Goal: Contribute content: Add original content to the website for others to see

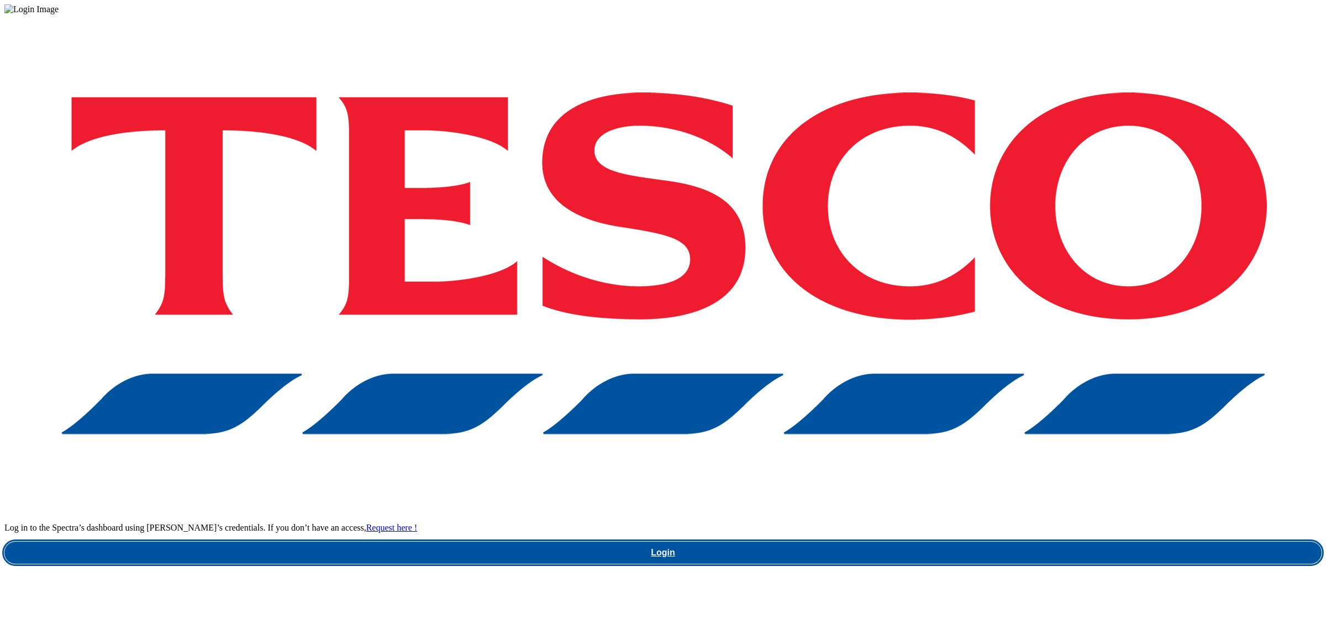
click at [946, 541] on link "Login" at bounding box center [662, 552] width 1317 height 22
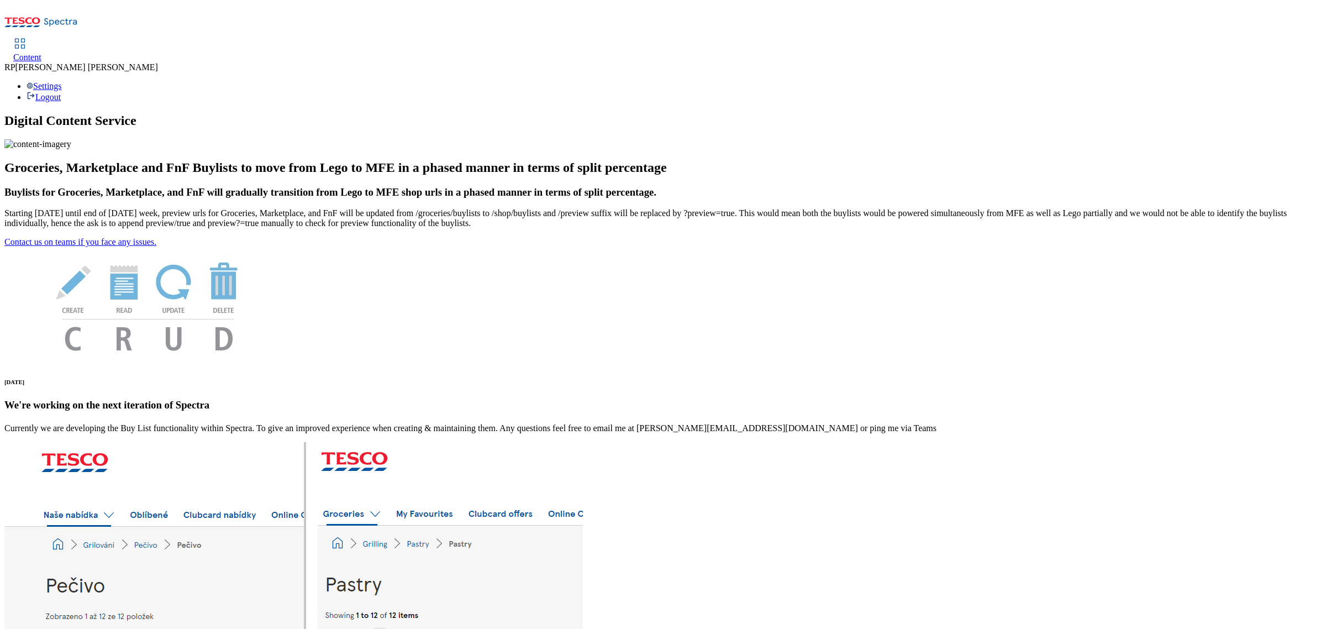
click at [41, 52] on span "Content" at bounding box center [27, 56] width 28 height 9
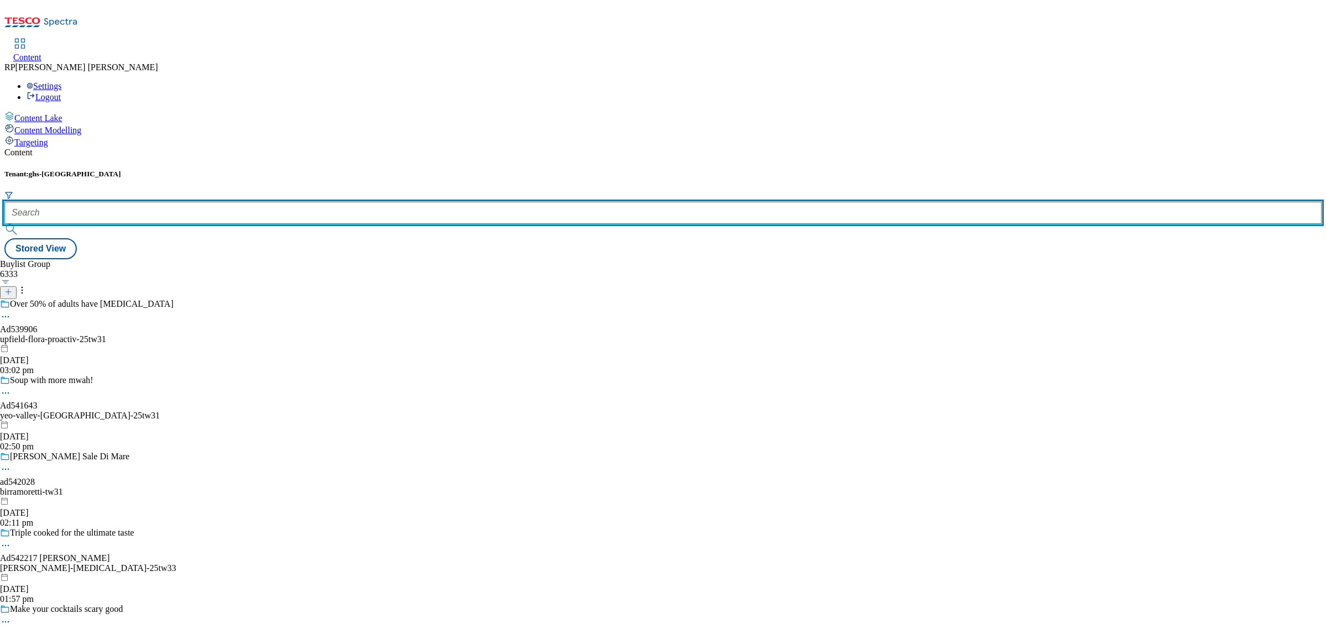
click at [264, 202] on input "text" at bounding box center [662, 213] width 1317 height 22
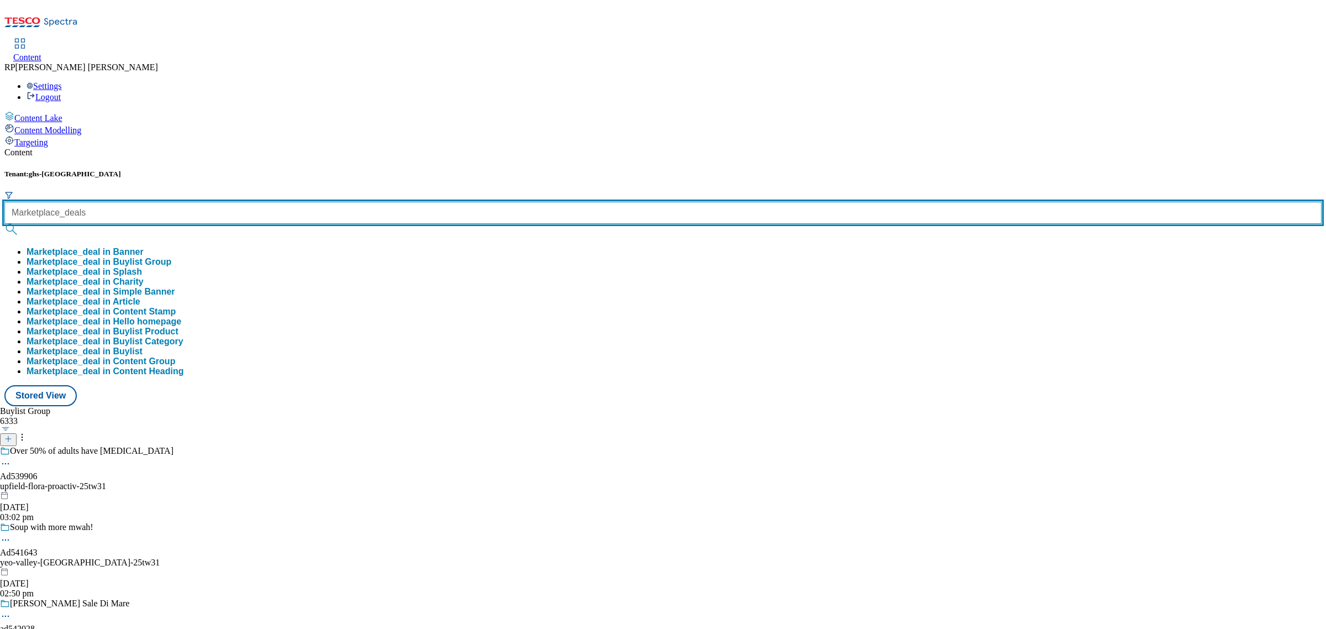
type input "Marketplace_deals"
click at [4, 224] on button "submit" at bounding box center [11, 229] width 15 height 11
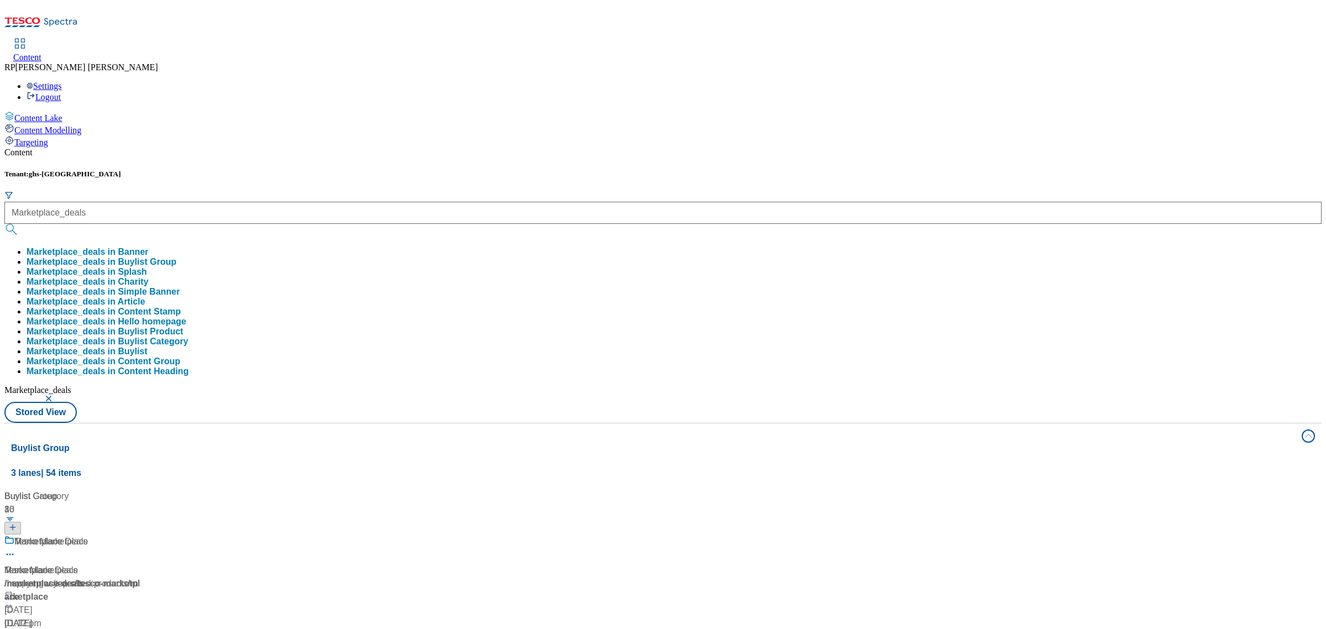
click at [149, 247] on button "Marketplace_deals in Banner" at bounding box center [88, 252] width 122 height 10
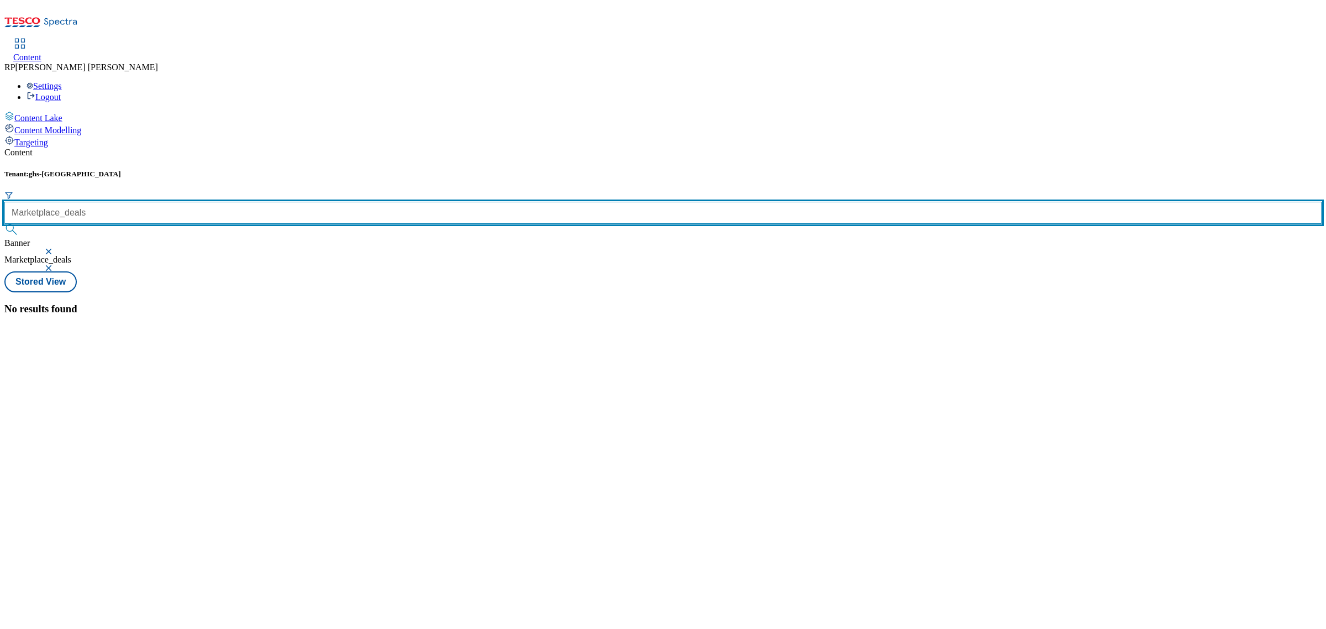
click at [282, 202] on input "Marketplace_deals" at bounding box center [662, 213] width 1317 height 22
click at [285, 202] on input "Marketplace_deals" at bounding box center [662, 213] width 1317 height 22
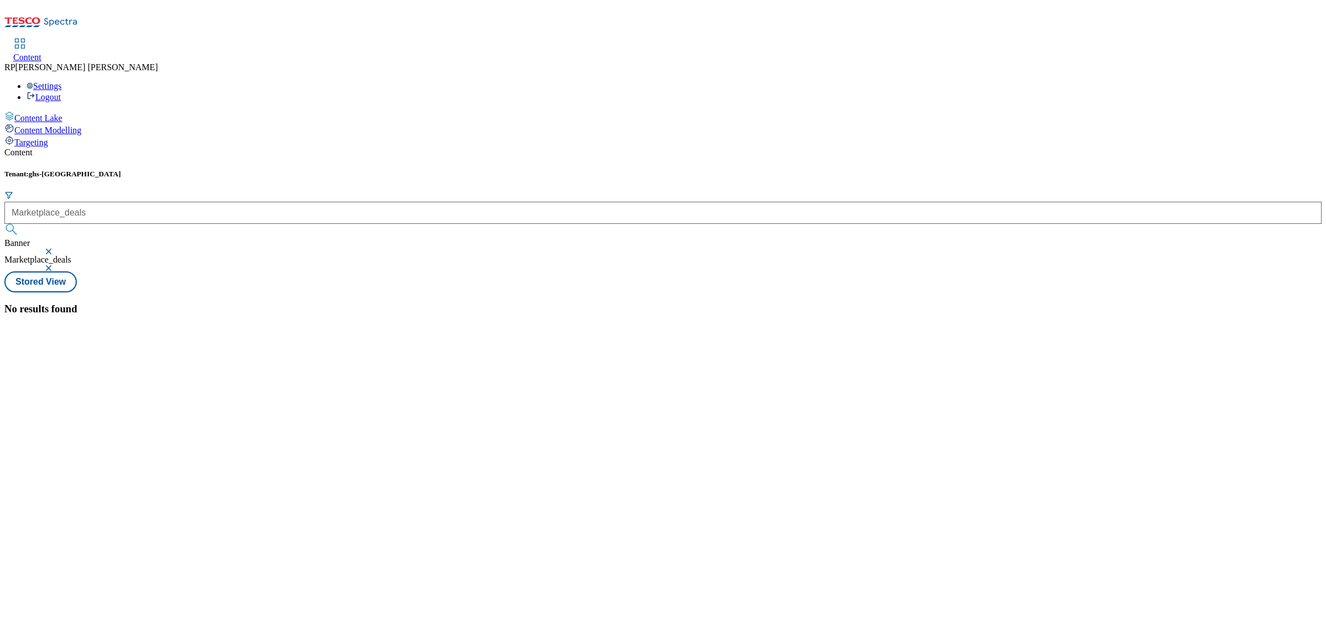
click at [20, 224] on button "submit" at bounding box center [11, 229] width 15 height 11
click at [55, 248] on button "button" at bounding box center [49, 251] width 11 height 7
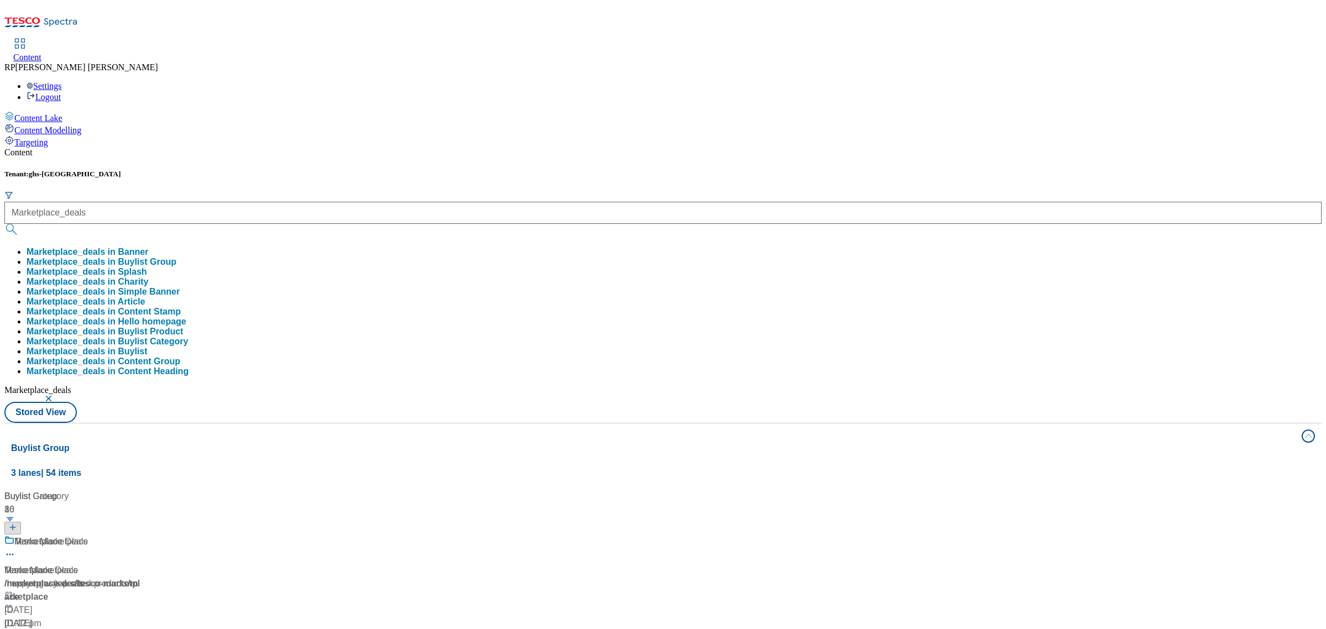
click at [55, 395] on button "button" at bounding box center [49, 398] width 11 height 7
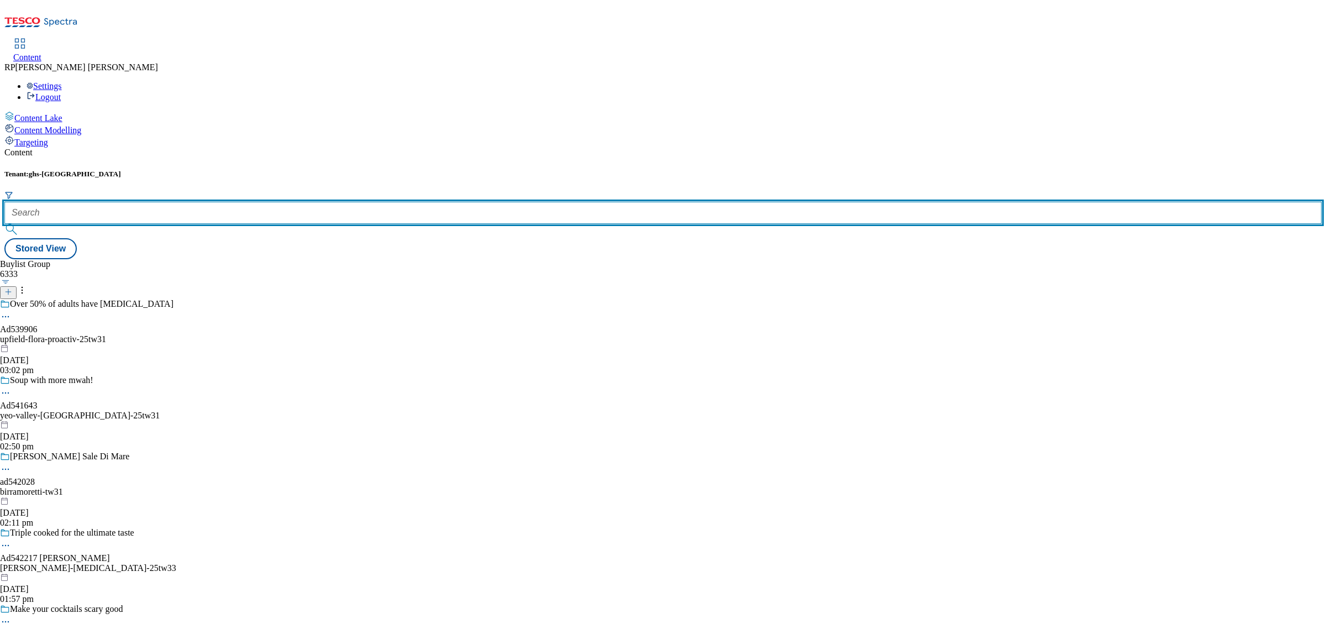
click at [271, 202] on input "text" at bounding box center [662, 213] width 1317 height 22
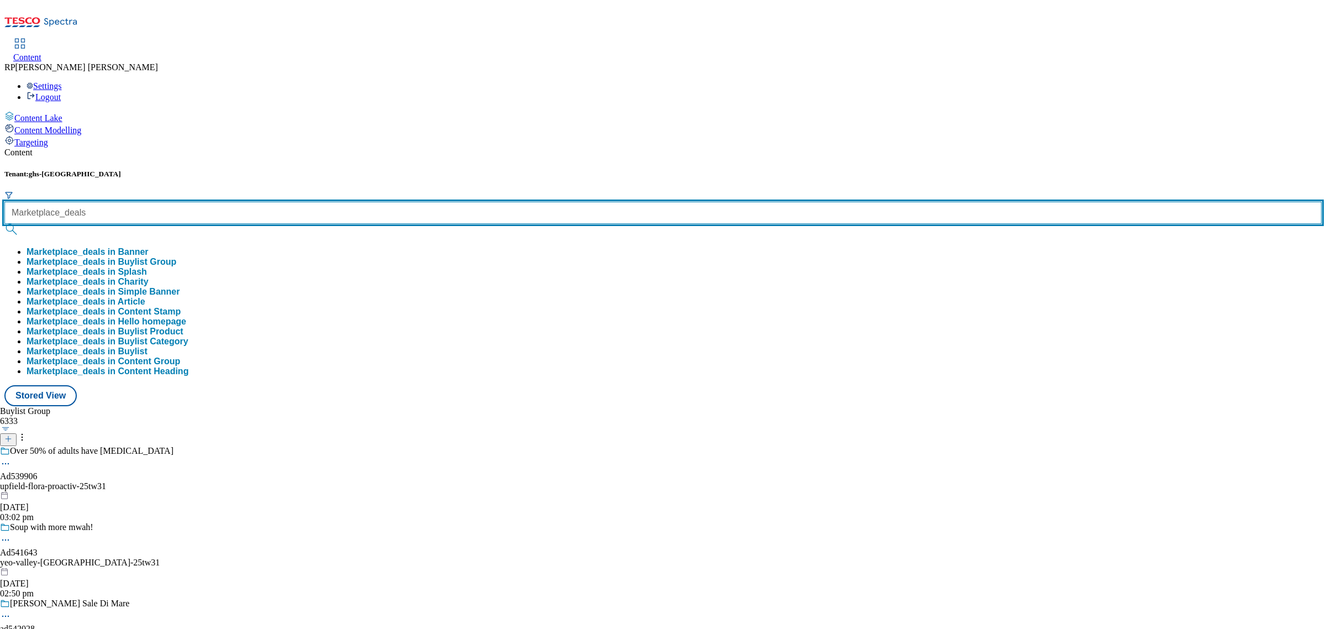
type input "Marketplace_deals"
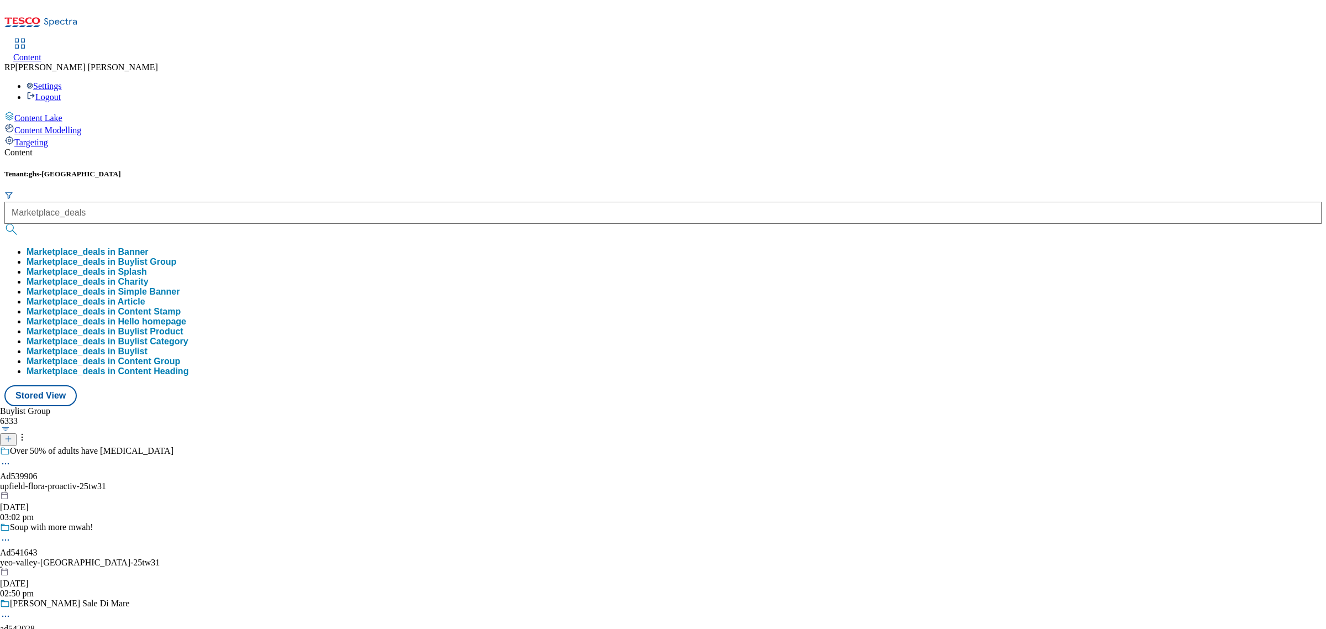
click at [176, 257] on button "Marketplace_deals in Buylist Group" at bounding box center [102, 262] width 150 height 10
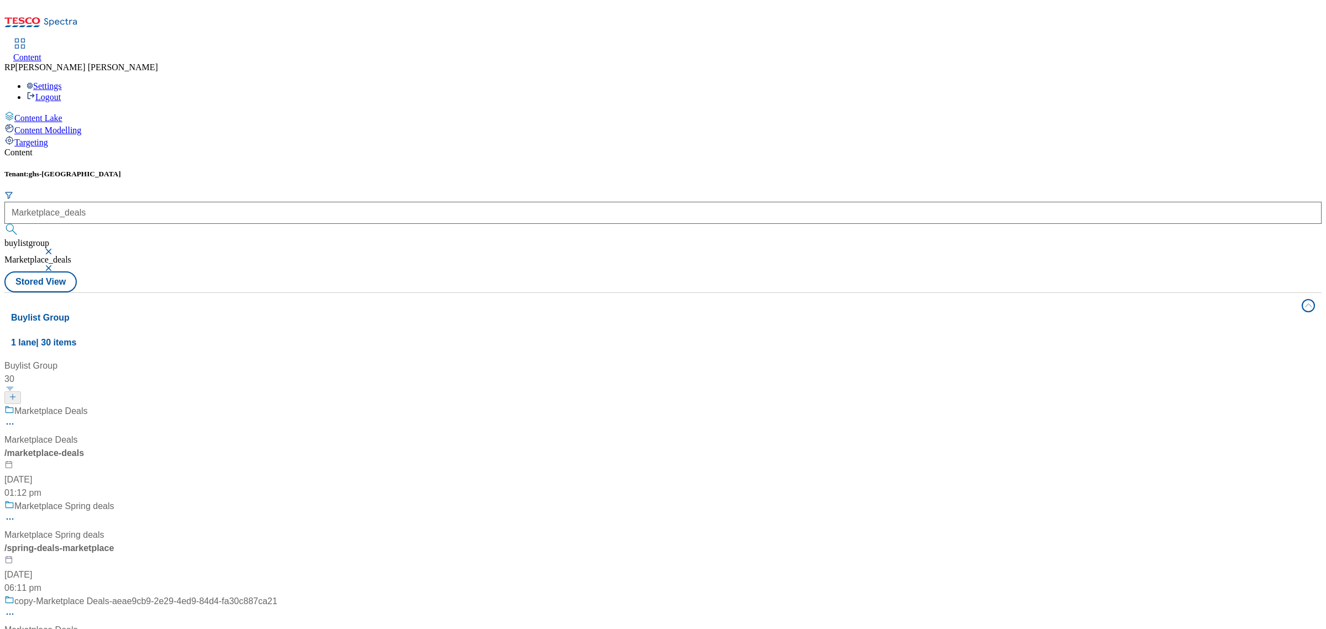
click at [1146, 147] on div "Content Tenant: ghs-uk Marketplace_deals buylistgroup Marketplace_deals Stored …" at bounding box center [662, 460] width 1317 height 626
click at [490, 359] on div "Buylist Group 30 Marketplace Deals Marketplace Deals / marketplace-deals 20 May…" at bounding box center [662, 359] width 1303 height 0
click at [88, 404] on div "Marketplace Deals" at bounding box center [50, 410] width 73 height 13
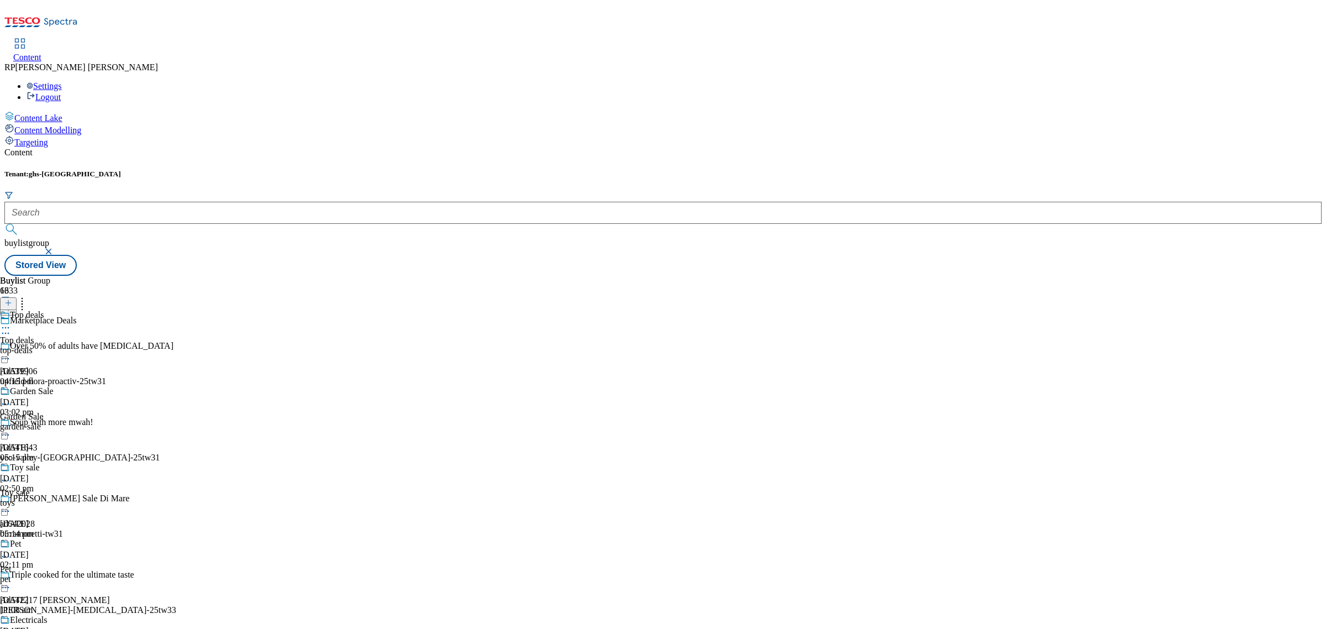
scroll to position [621, 0]
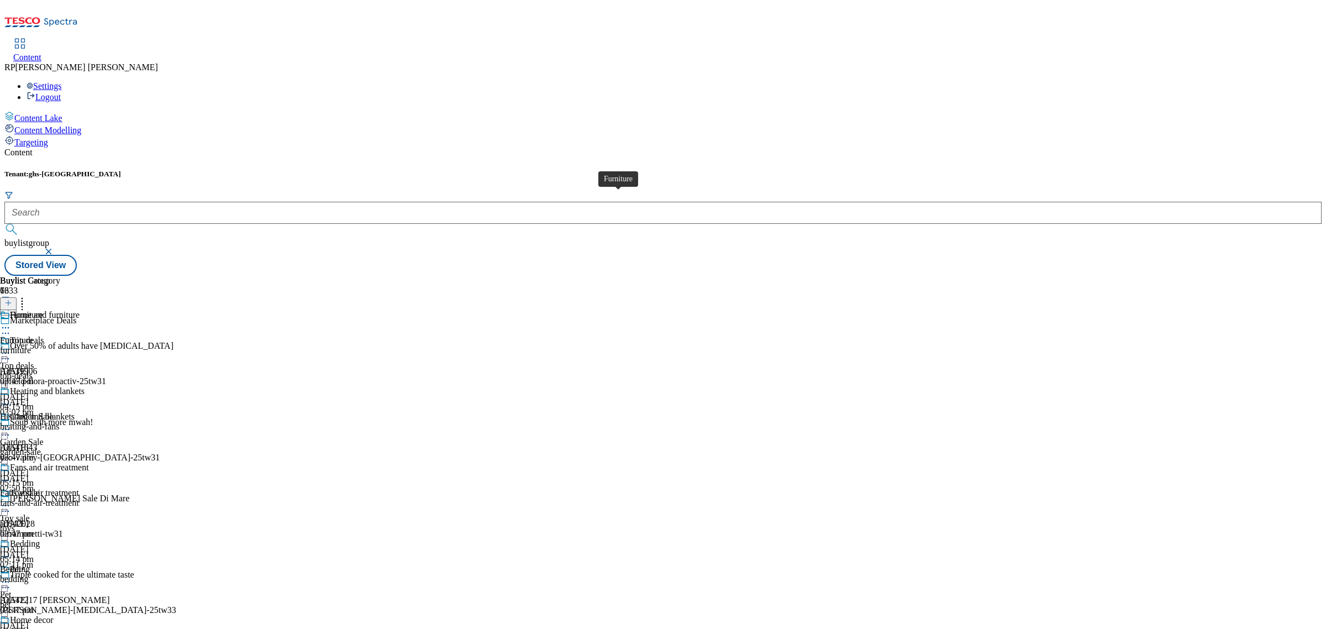
click at [33, 335] on span "Furniture" at bounding box center [16, 340] width 33 height 10
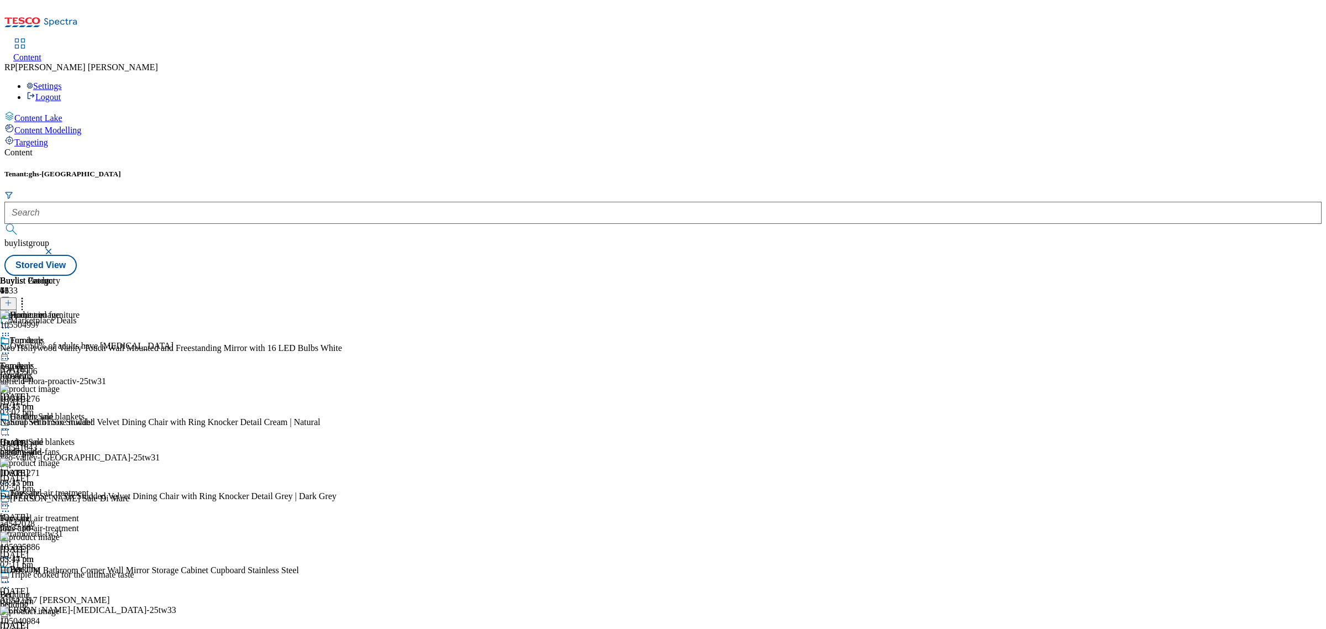
click at [17, 297] on button at bounding box center [8, 303] width 17 height 13
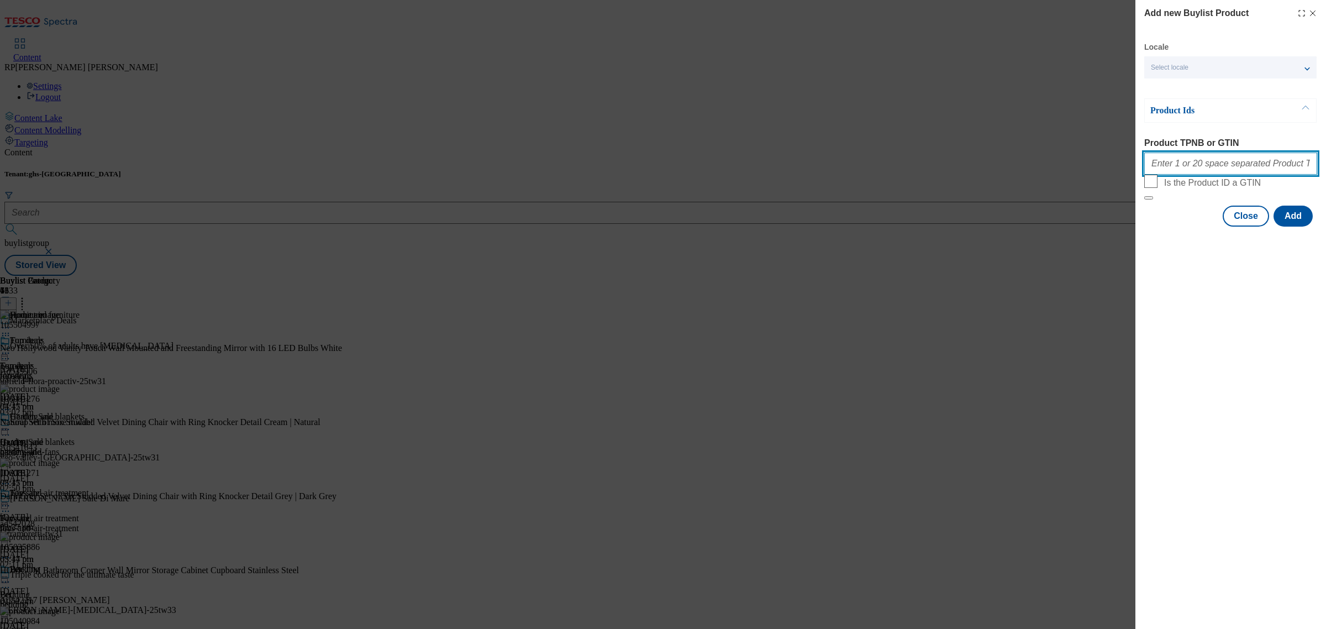
click at [1188, 175] on input "Product TPNB or GTIN" at bounding box center [1230, 163] width 173 height 22
paste input "106073180 106073186 106073181 106073184 106073189 106073190 106073191 106073188…"
type input "106073180 106073186 106073181 106073184 106073189 106073190 106073191 106073188…"
click at [1292, 226] on button "Add" at bounding box center [1292, 215] width 39 height 21
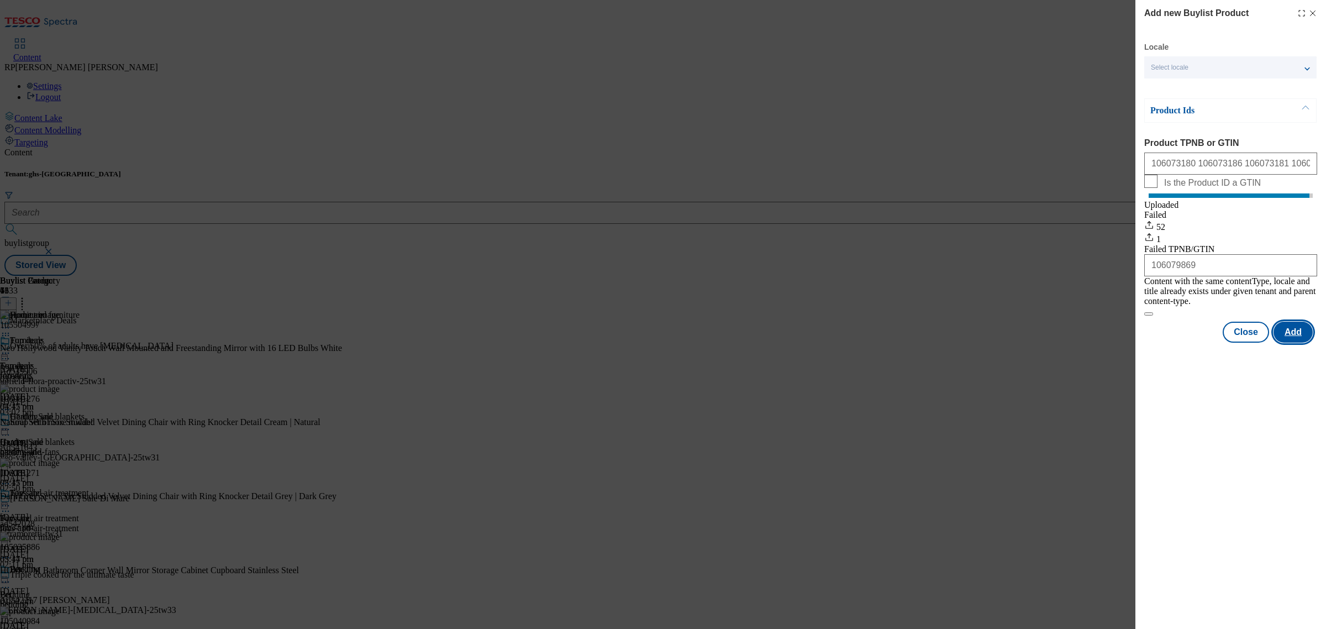
scroll to position [0, 0]
click at [1247, 330] on button "Close" at bounding box center [1245, 331] width 46 height 21
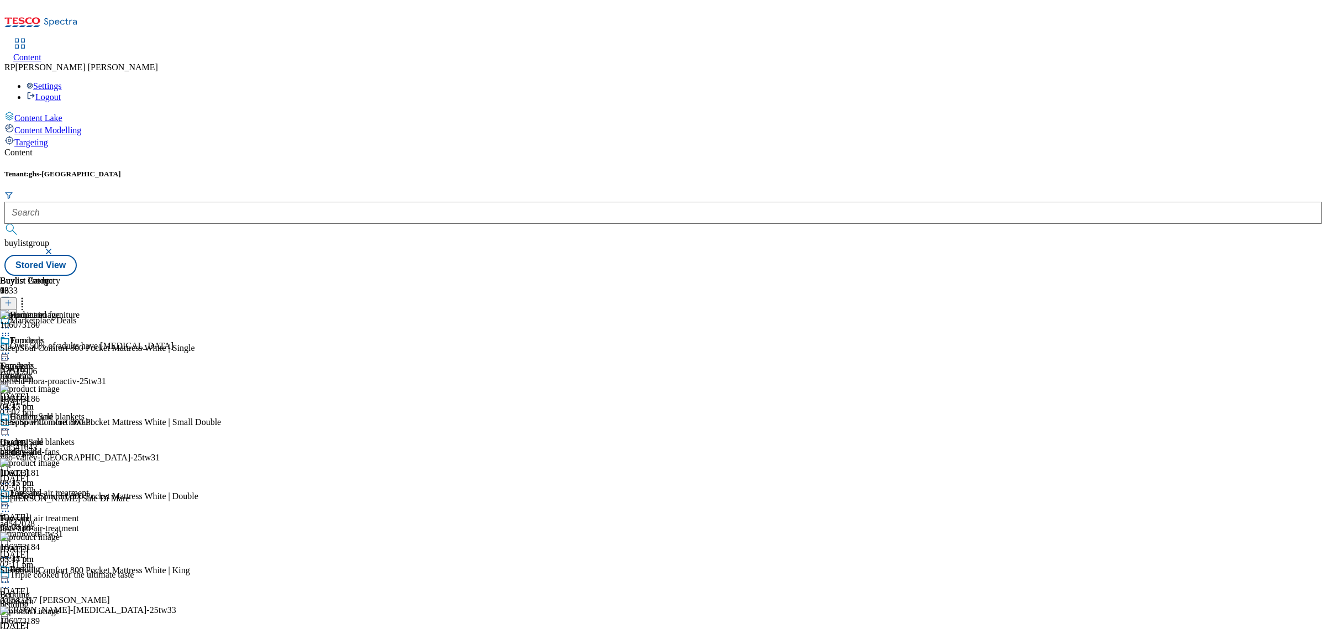
click at [28, 295] on icon at bounding box center [22, 300] width 11 height 11
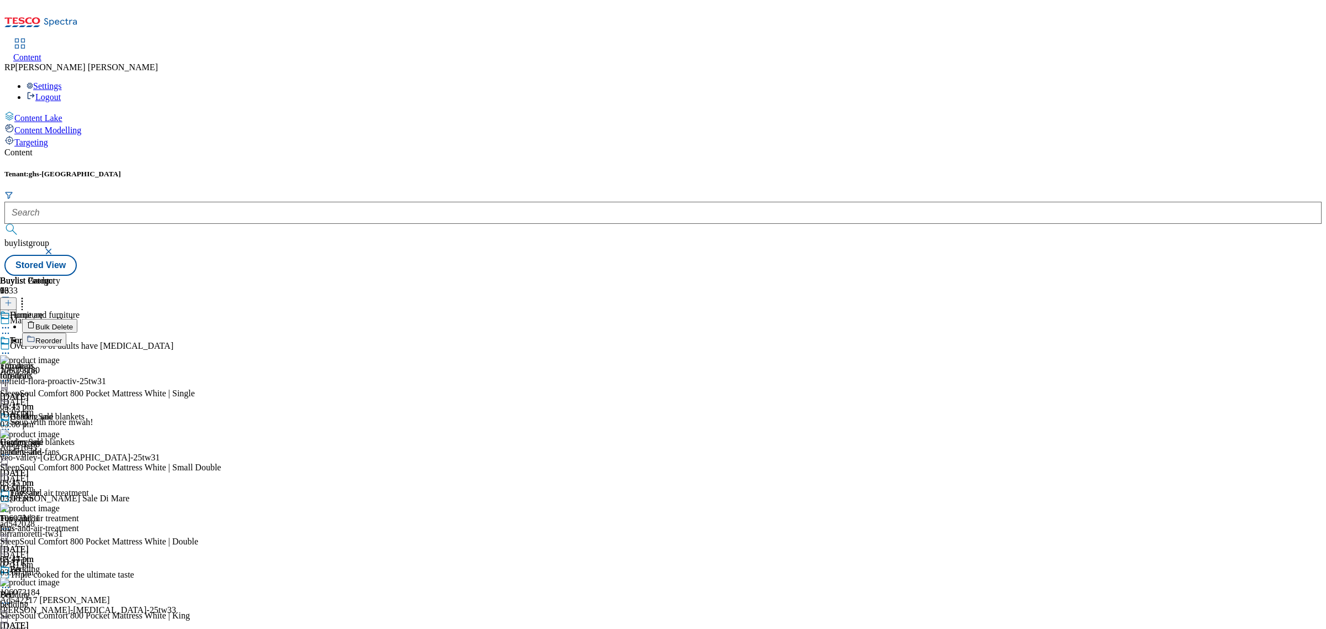
click at [1026, 276] on div "Buylist Group 6333 Marketplace Deals Over 50% of adults have high cholesterol A…" at bounding box center [662, 276] width 1317 height 0
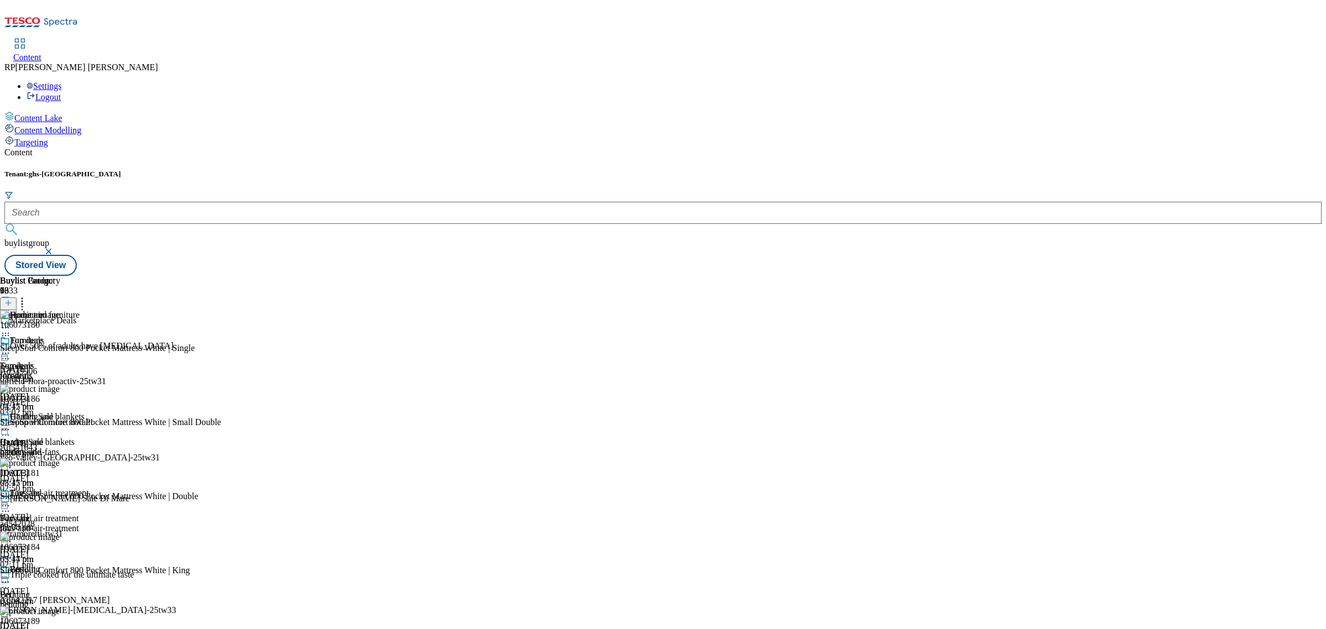
click at [12, 299] on icon at bounding box center [8, 303] width 8 height 8
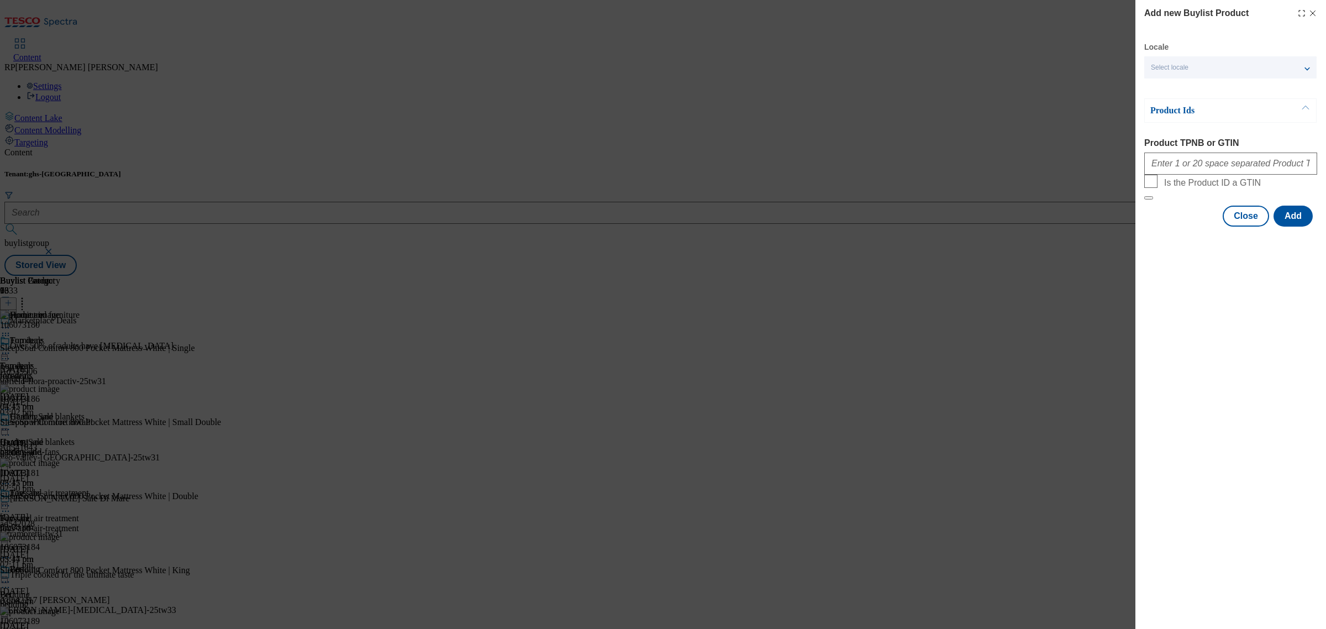
click at [995, 184] on div "Add new Buylist Product Locale Select locale English Welsh Product Ids Product …" at bounding box center [663, 314] width 1326 height 629
drag, startPoint x: 1232, startPoint y: 233, endPoint x: 1067, endPoint y: 188, distance: 170.6
click at [1229, 226] on button "Close" at bounding box center [1245, 215] width 46 height 21
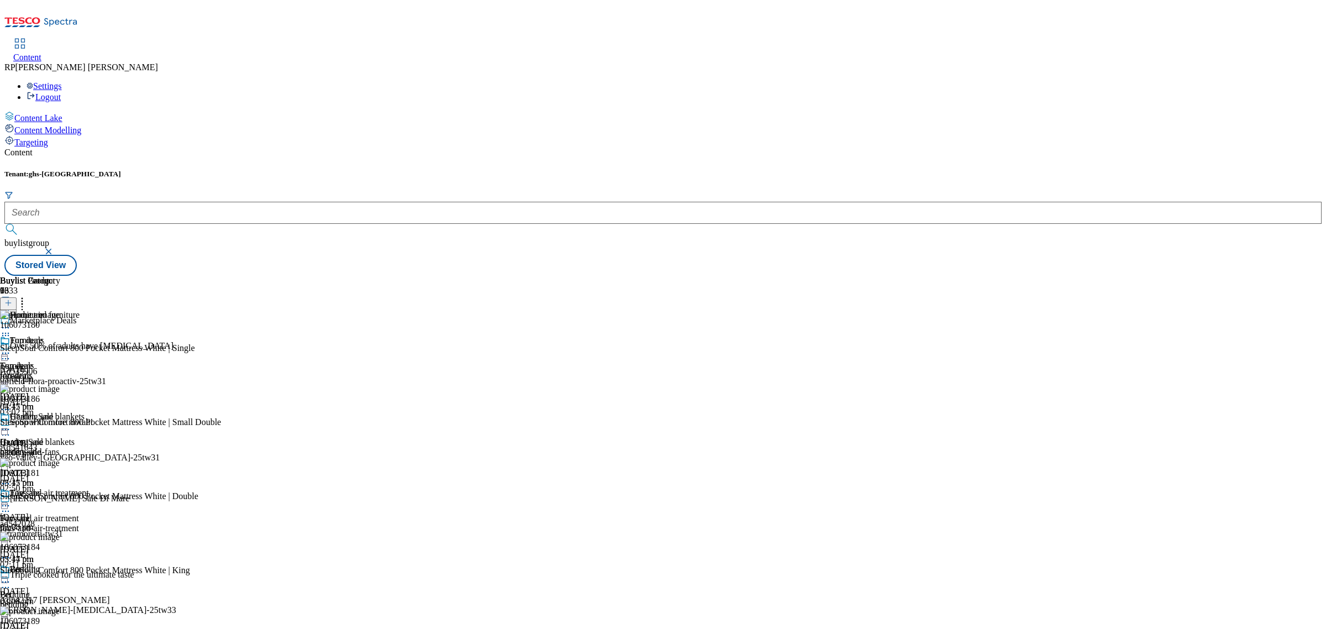
click at [28, 295] on icon at bounding box center [22, 300] width 11 height 11
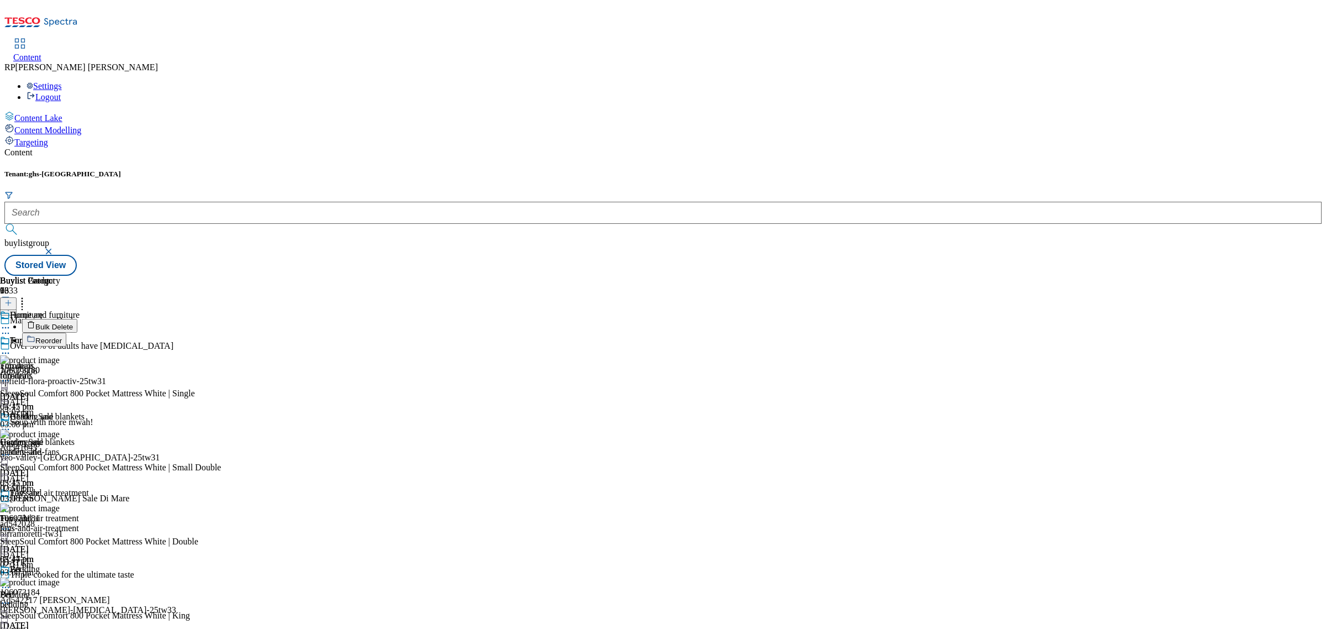
click at [995, 276] on div "Buylist Group 6333 Marketplace Deals Over 50% of adults have high cholesterol A…" at bounding box center [662, 276] width 1317 height 0
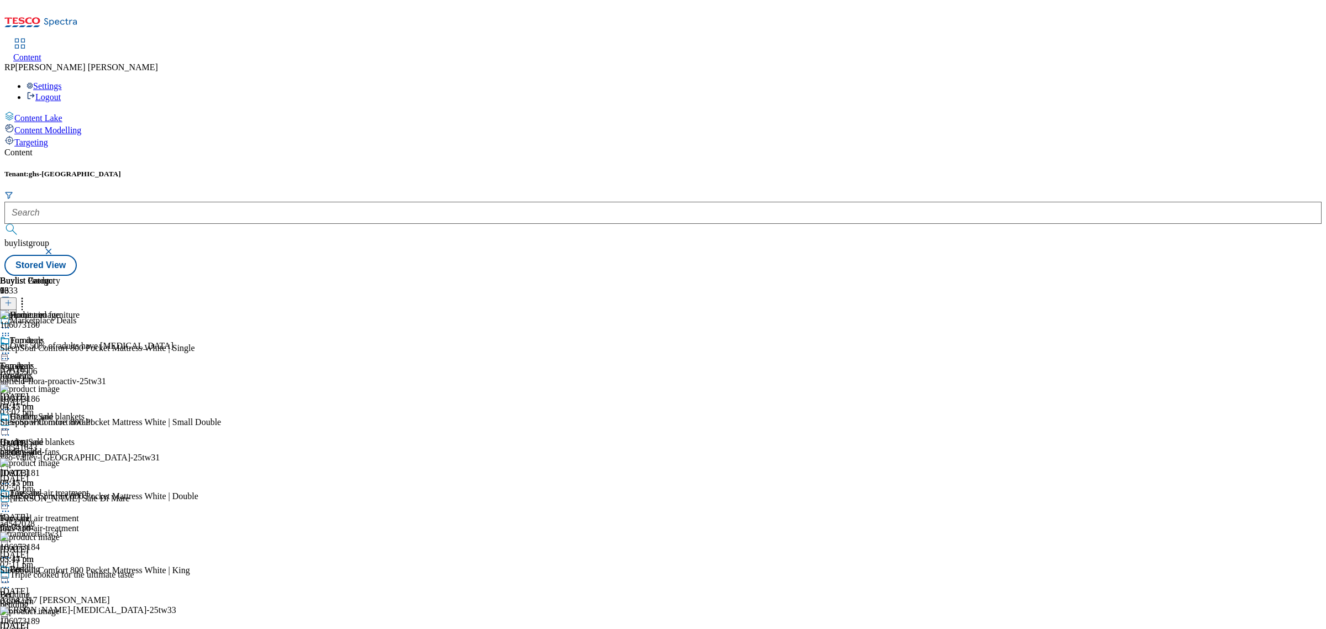
click at [11, 347] on icon at bounding box center [5, 352] width 11 height 11
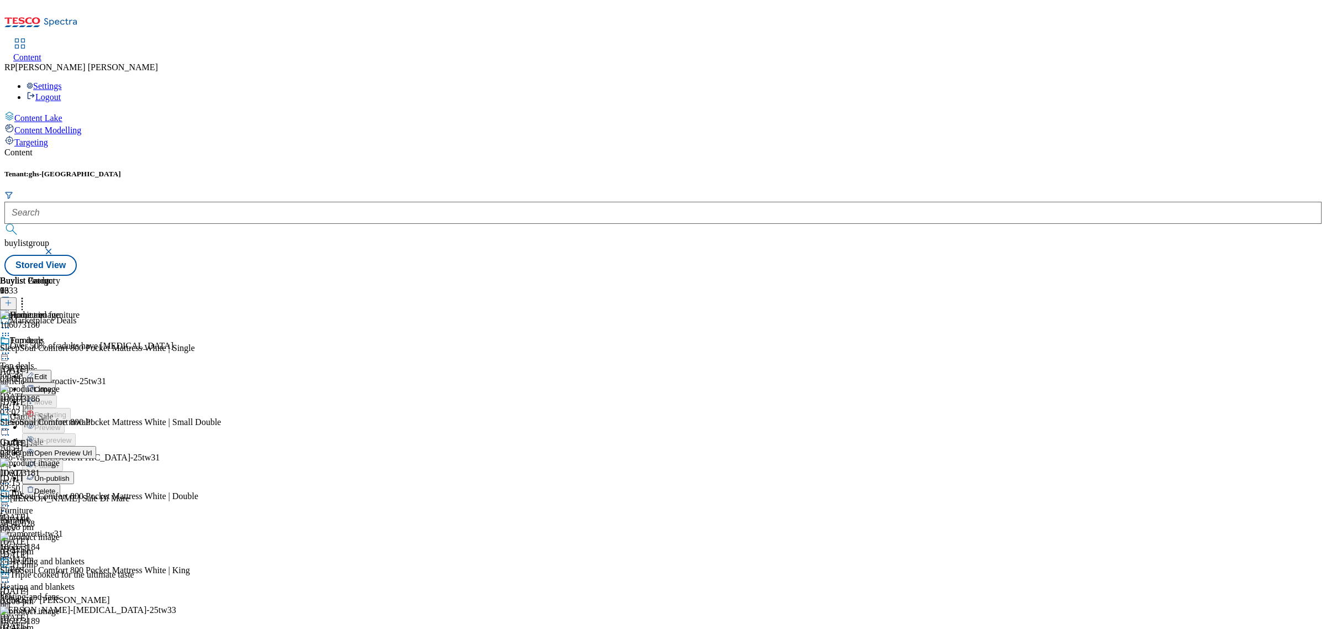
click at [70, 474] on span "Un-publish" at bounding box center [51, 478] width 35 height 8
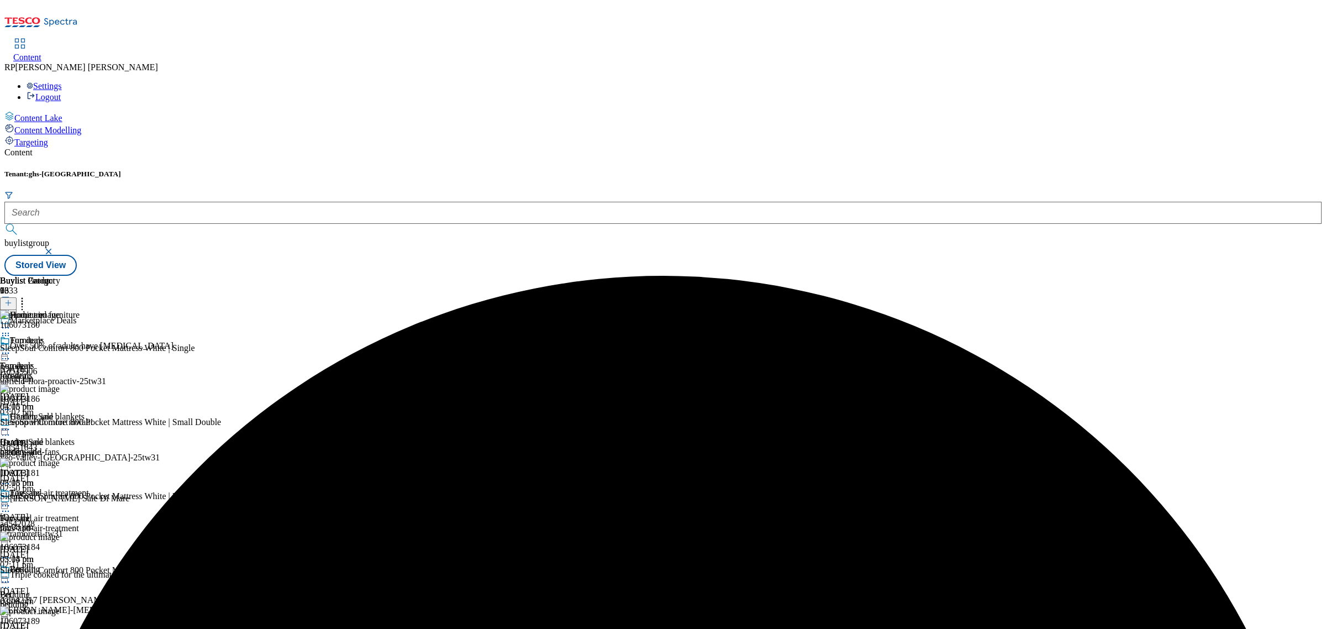
click at [11, 347] on icon at bounding box center [5, 352] width 11 height 11
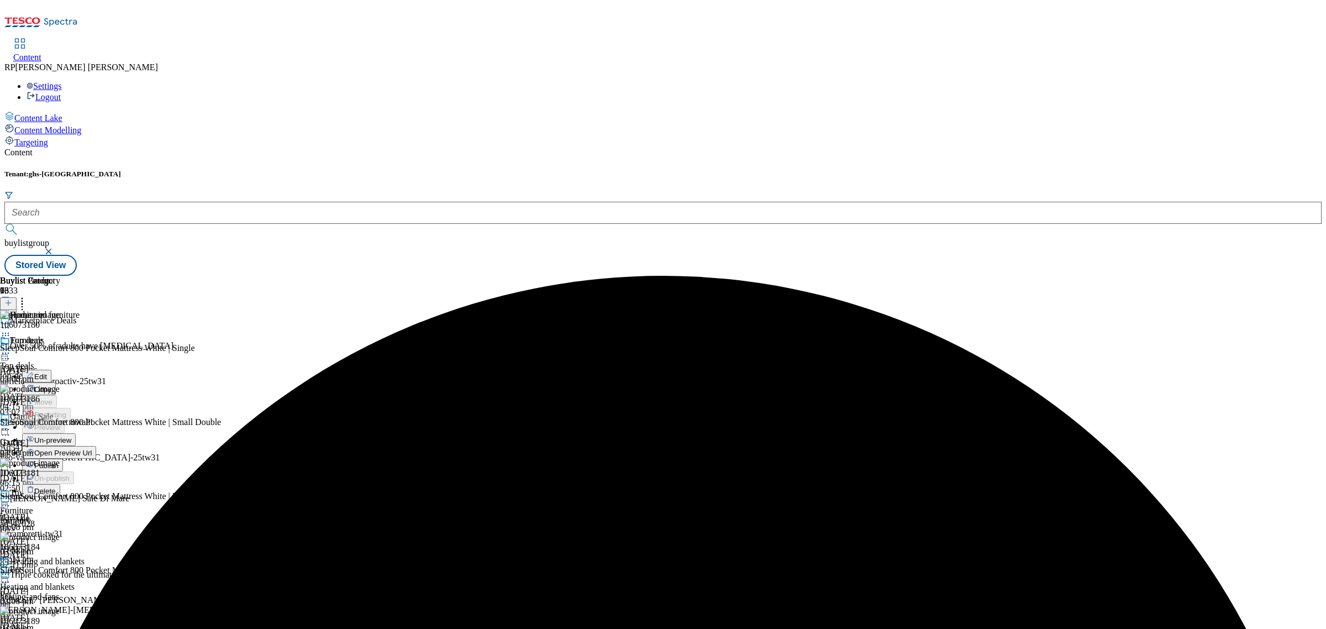
click at [71, 436] on span "Un-preview" at bounding box center [52, 440] width 37 height 8
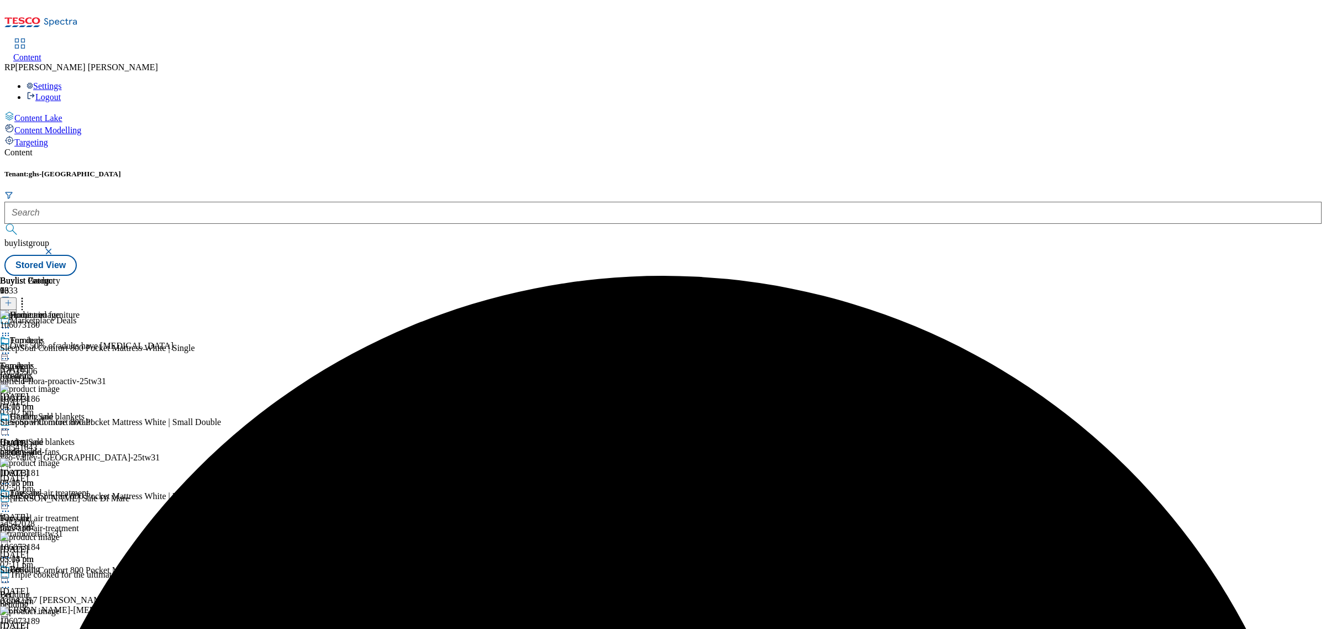
click at [264, 276] on header "Buylist Product 93" at bounding box center [132, 293] width 264 height 34
click at [28, 295] on icon at bounding box center [22, 300] width 11 height 11
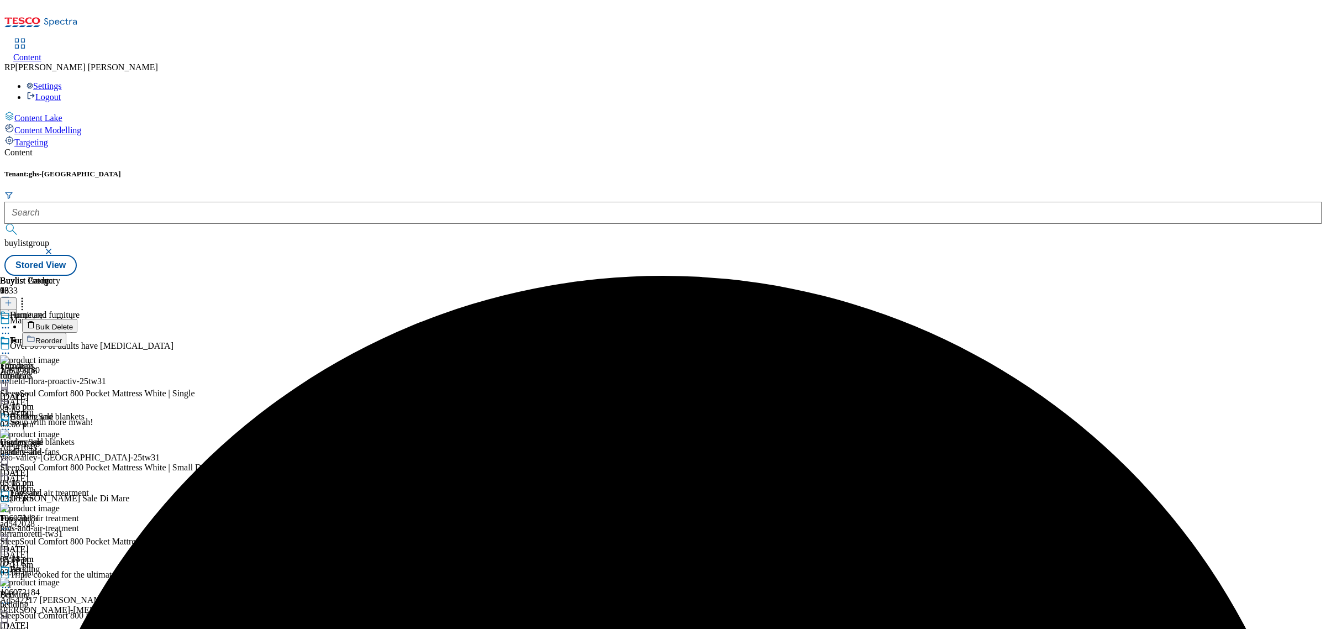
click at [62, 336] on span "Reorder" at bounding box center [48, 340] width 27 height 8
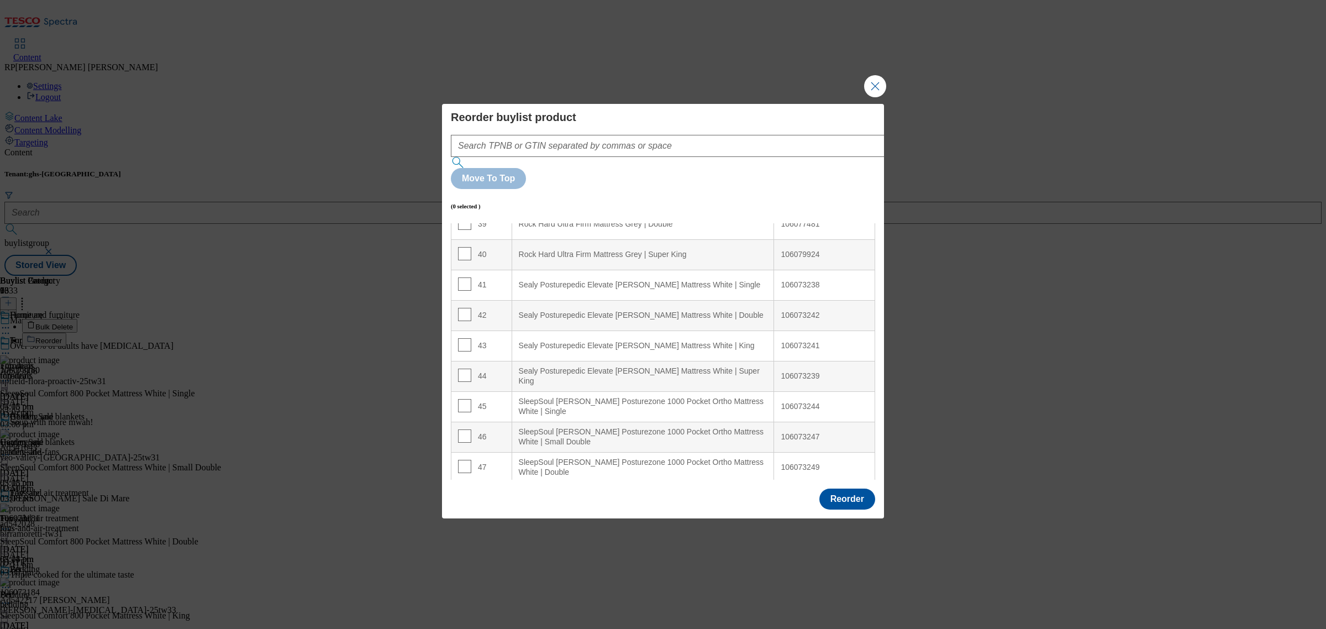
scroll to position [1243, 0]
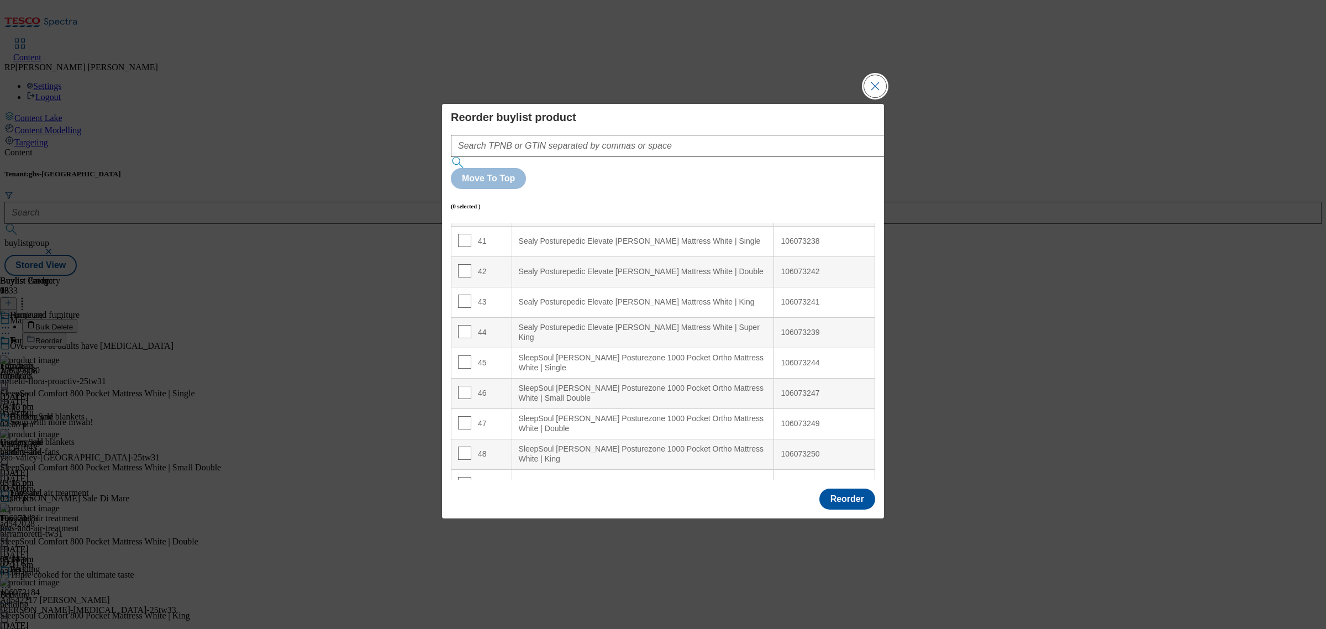
click at [870, 97] on button "Close Modal" at bounding box center [875, 86] width 22 height 22
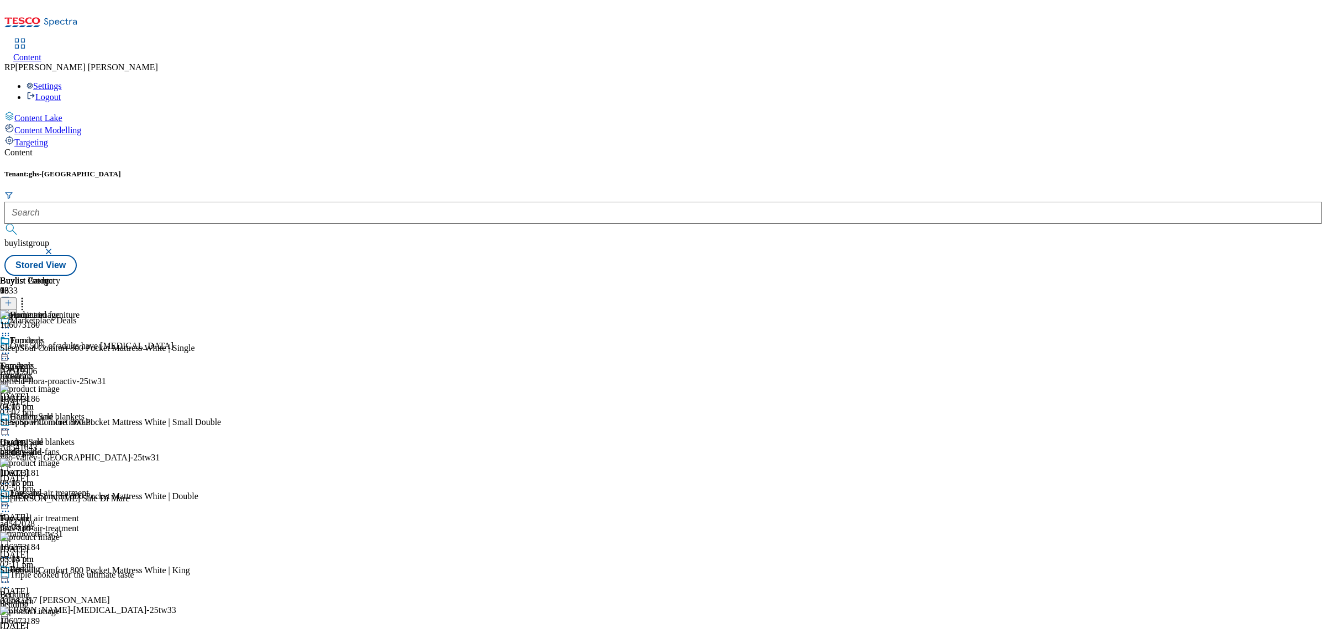
click at [11, 347] on icon at bounding box center [5, 352] width 11 height 11
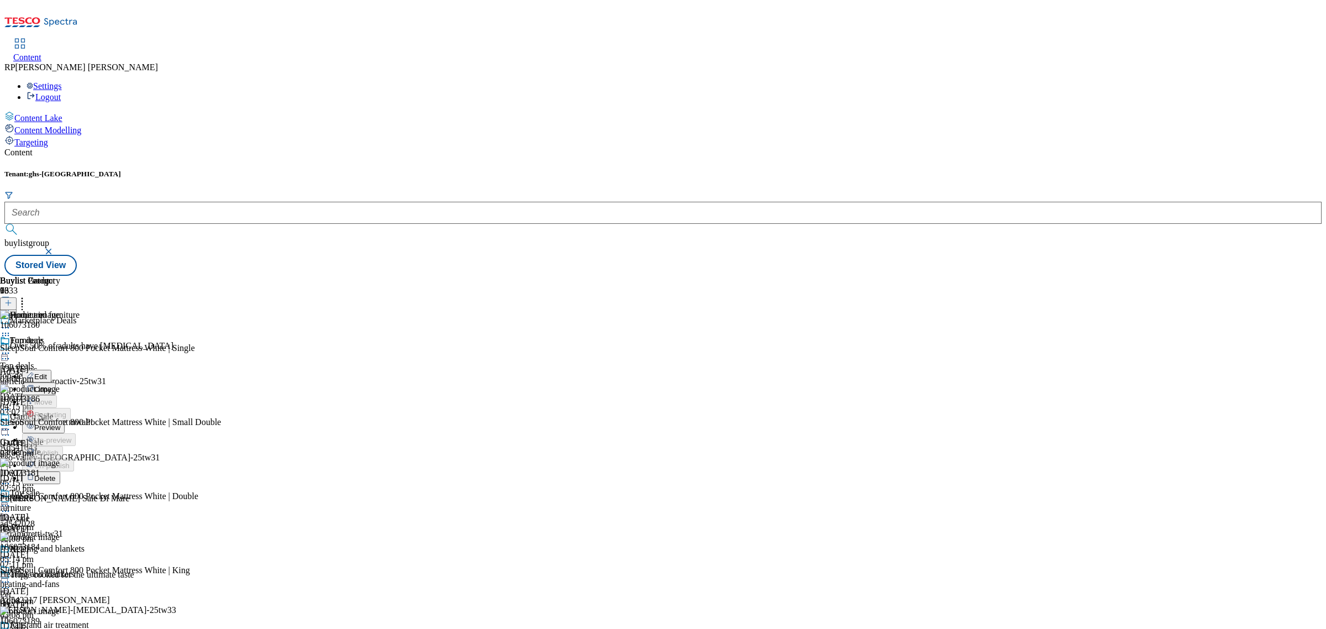
click at [60, 423] on span "Preview" at bounding box center [47, 427] width 26 height 8
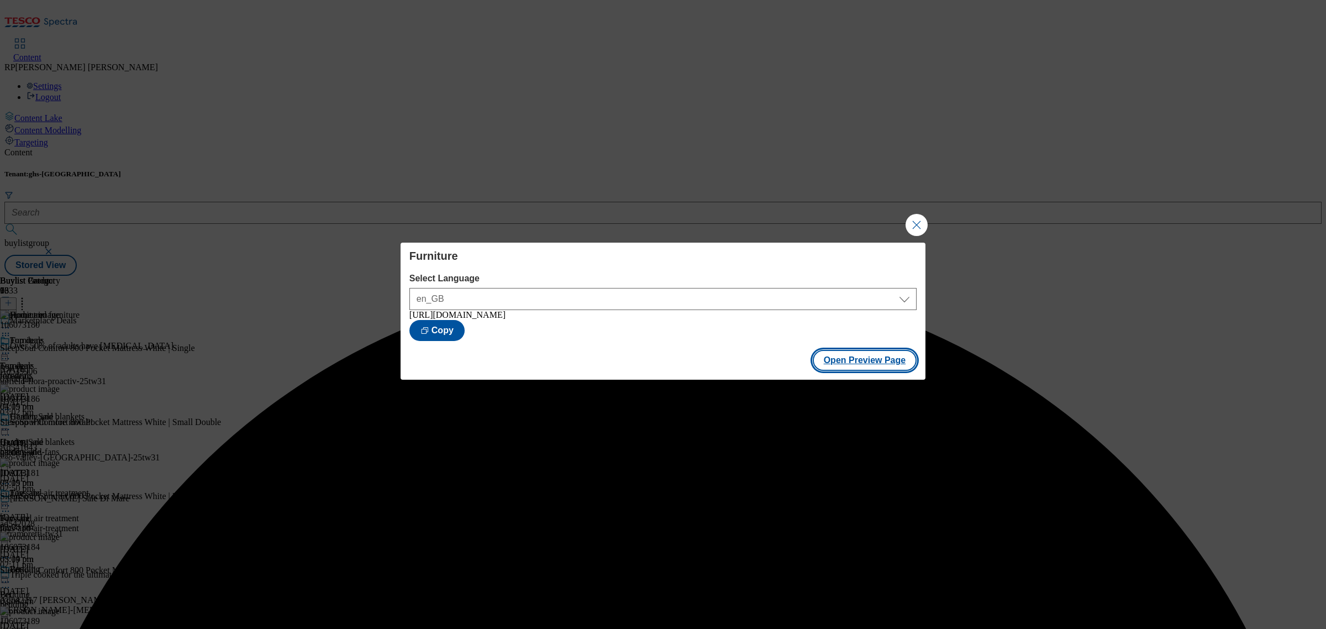
click at [879, 366] on button "Open Preview Page" at bounding box center [864, 360] width 104 height 21
click at [917, 225] on button "Close Modal" at bounding box center [916, 225] width 22 height 22
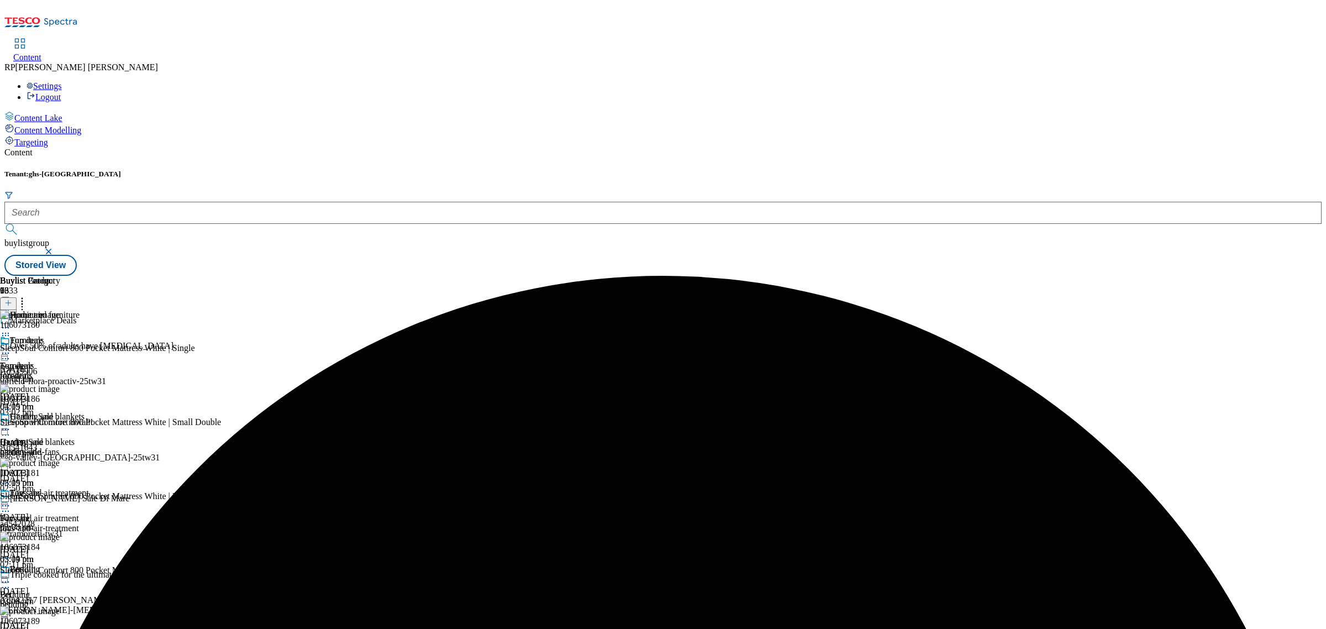
click at [11, 347] on icon at bounding box center [5, 352] width 11 height 11
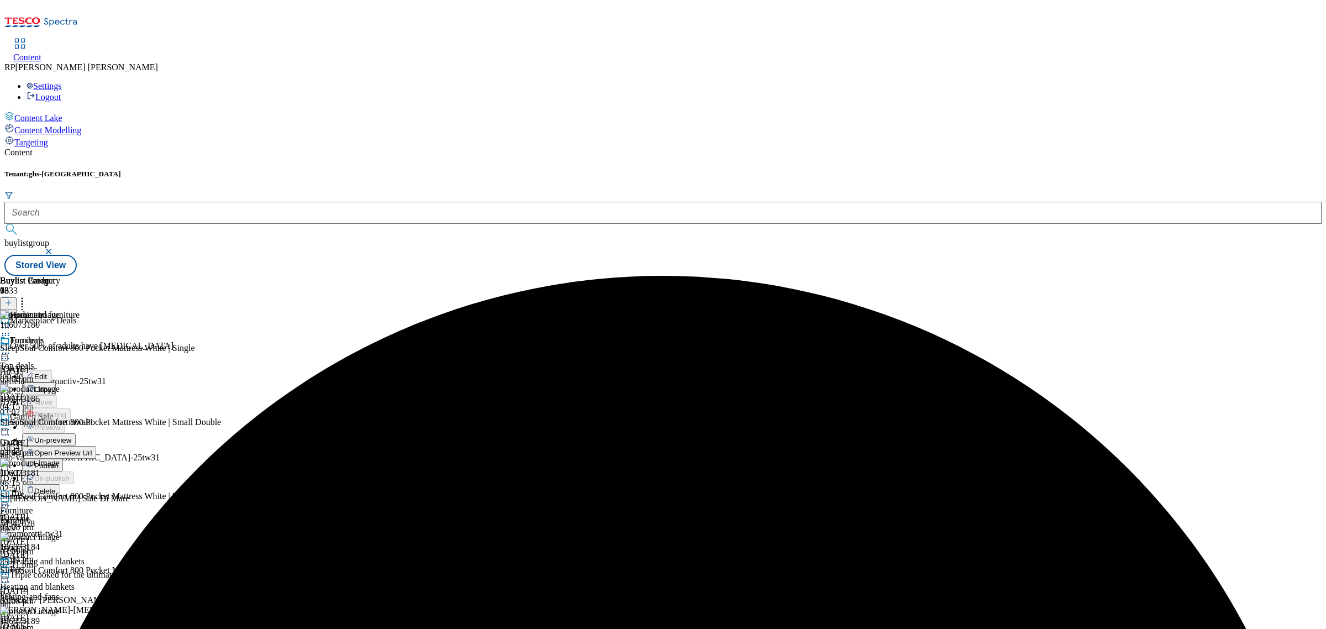
click at [59, 461] on span "Publish" at bounding box center [46, 465] width 24 height 8
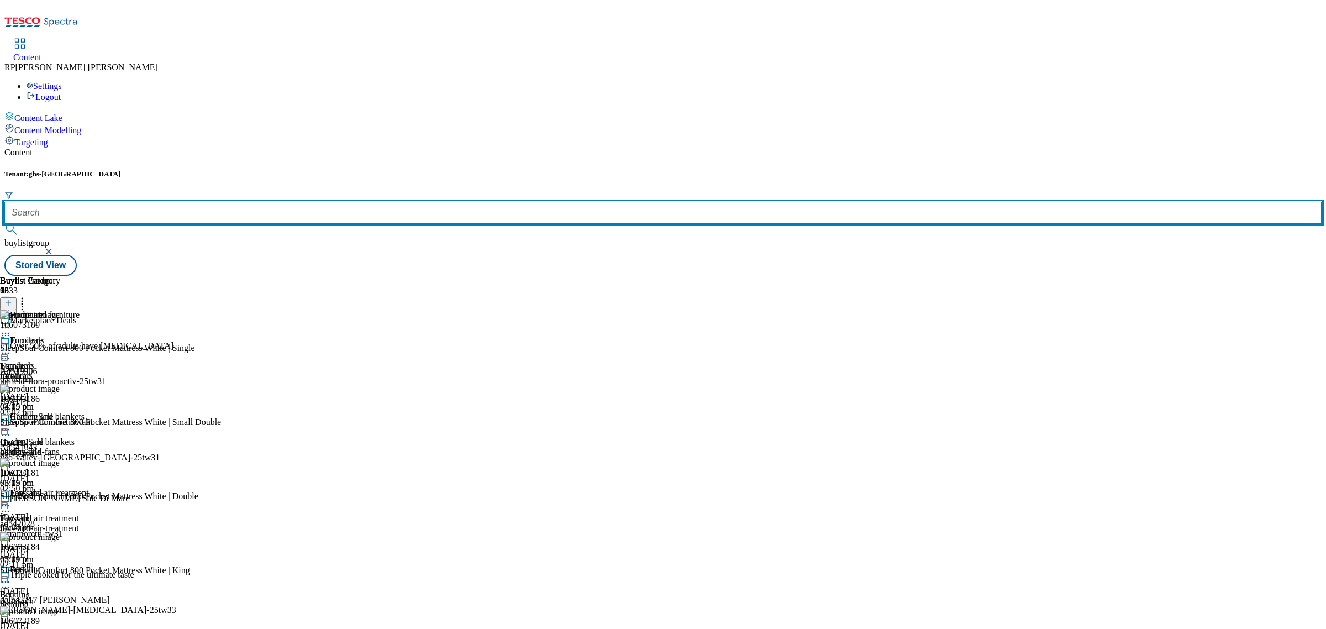
click at [245, 202] on input "text" at bounding box center [662, 213] width 1317 height 22
paste input "marketplace-homeware"
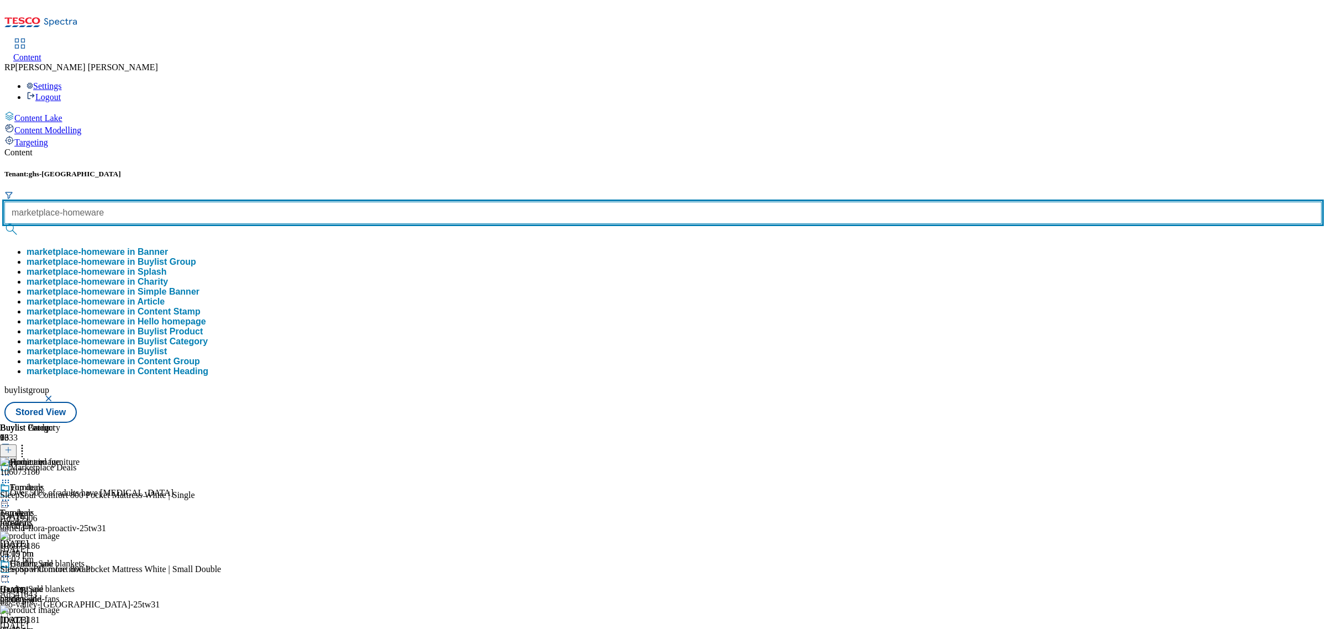
type input "marketplace-homeware"
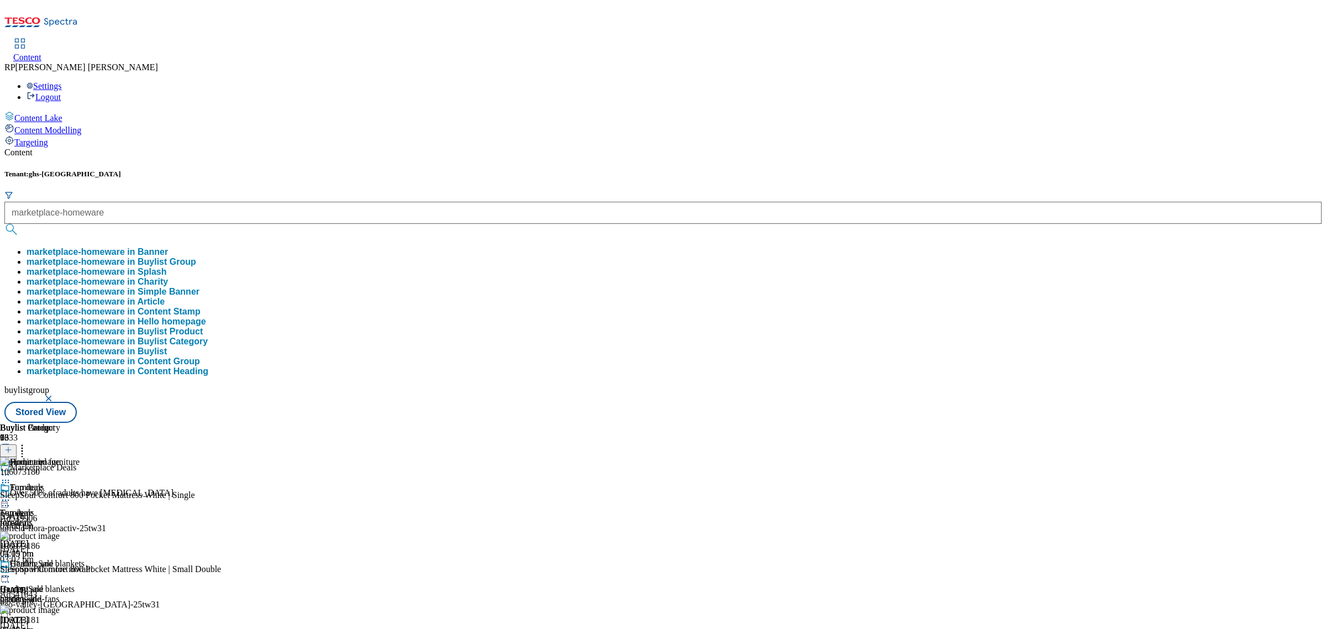
click at [196, 257] on button "marketplace-homeware in Buylist Group" at bounding box center [112, 262] width 170 height 10
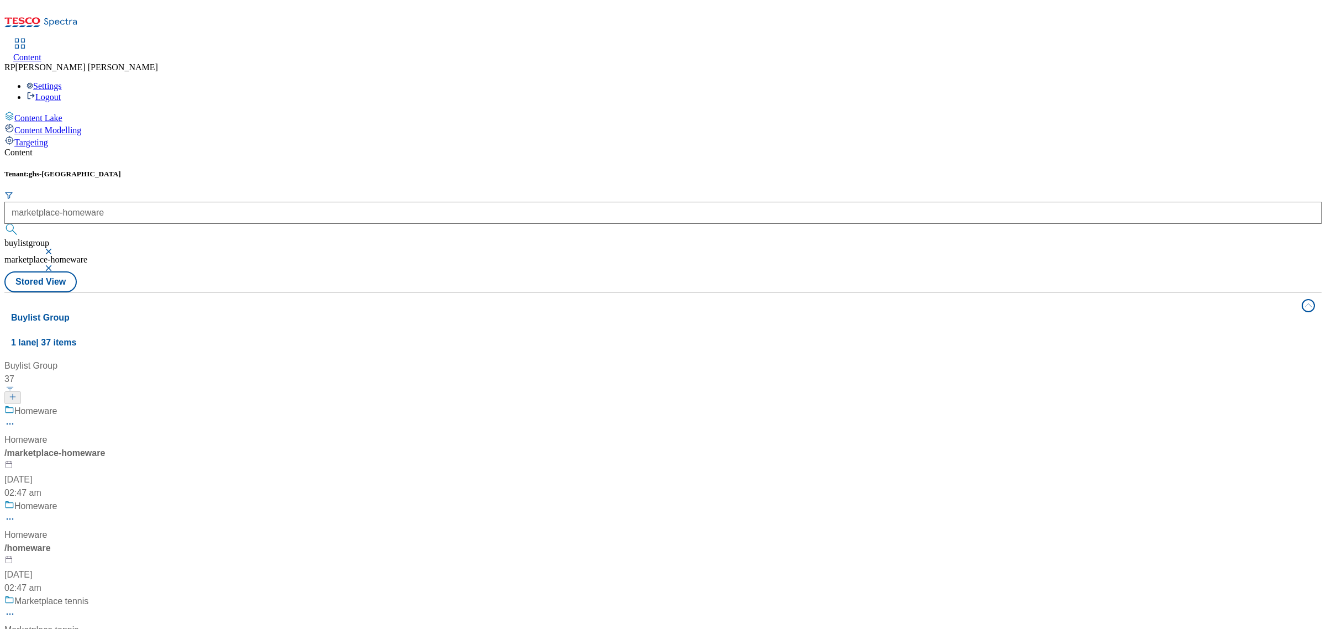
click at [263, 404] on div "Homeware Homeware / marketplace-homeware 17 Jul 2024 02:47 am" at bounding box center [140, 451] width 273 height 95
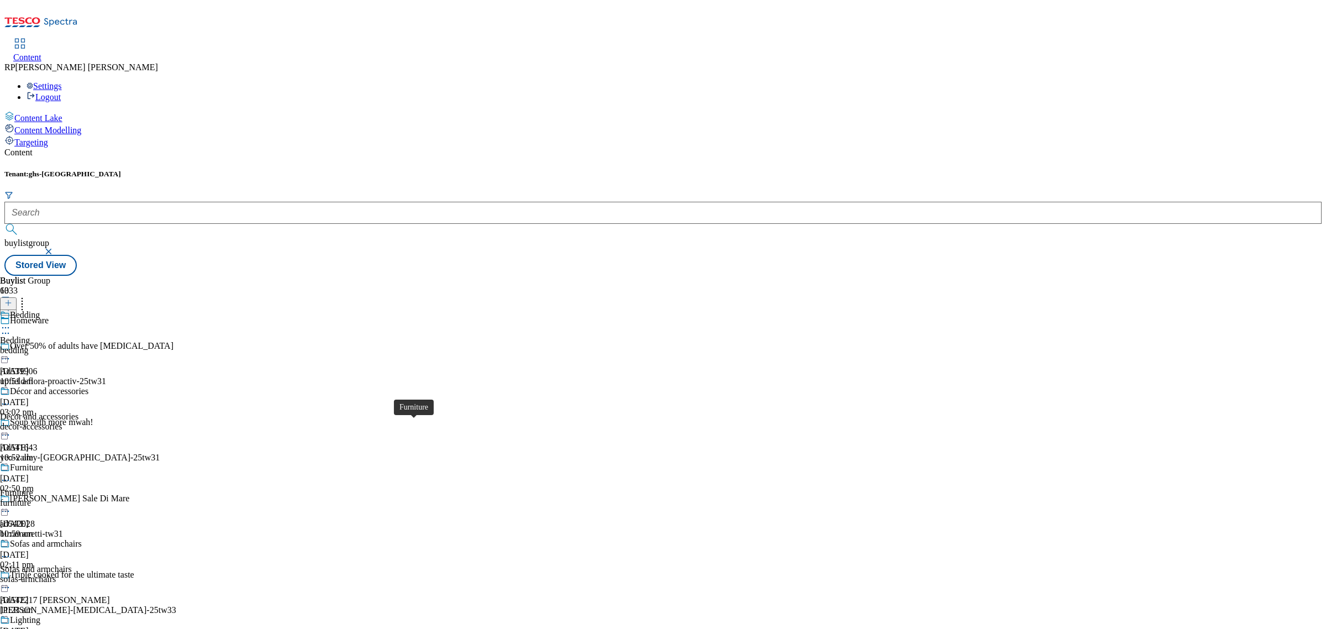
click at [33, 488] on div "Furniture" at bounding box center [16, 493] width 33 height 10
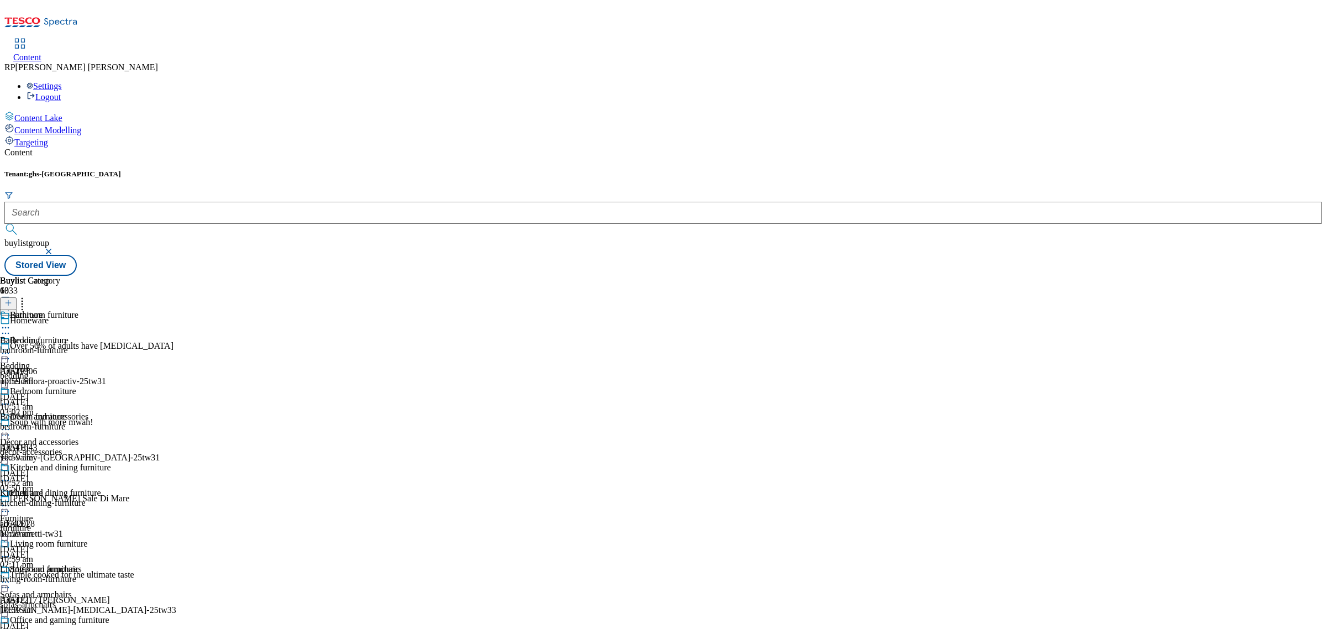
click at [111, 386] on div "Bedroom furniture Bedroom furniture bedroom-furniture 16 Jun 2025 10:59 am" at bounding box center [55, 424] width 111 height 76
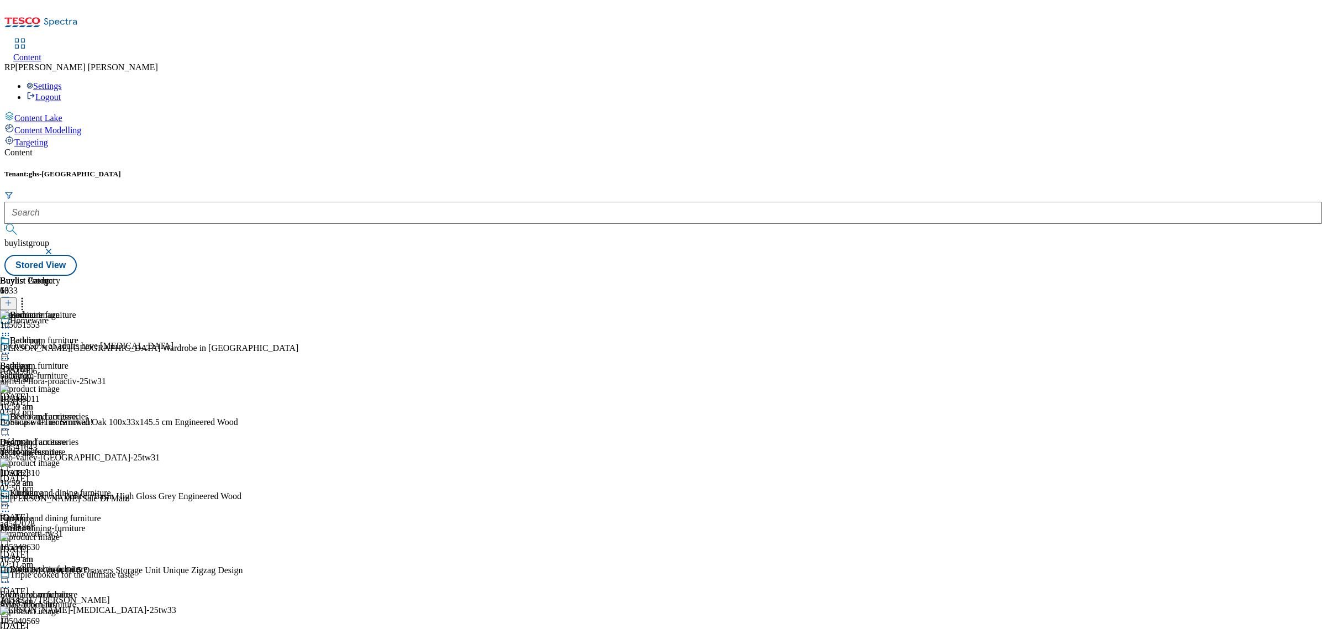
click at [12, 299] on icon at bounding box center [8, 303] width 8 height 8
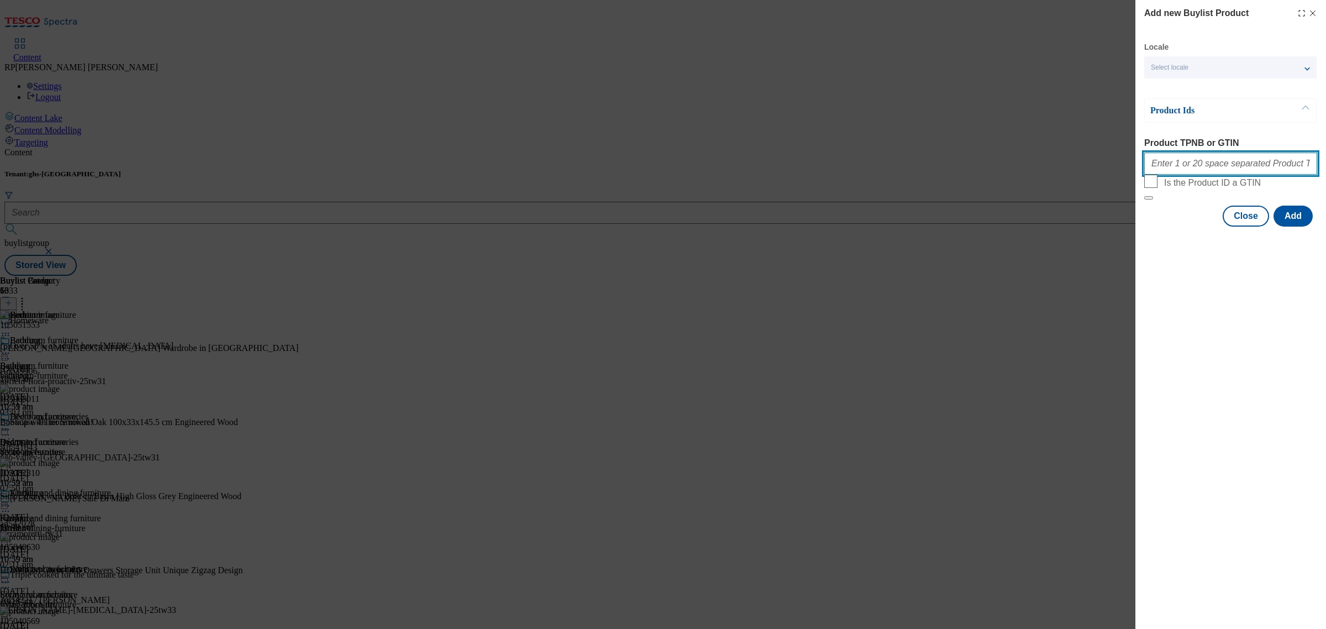
click at [1202, 164] on input "Product TPNB or GTIN" at bounding box center [1230, 163] width 173 height 22
paste input "106073180 106073186 106073181 106073184 106073189 106073190 106073191 106073188…"
type input "106073180 106073186 106073181 106073184 106073189 106073190 106073191 106073188…"
click at [1299, 226] on button "Add" at bounding box center [1292, 215] width 39 height 21
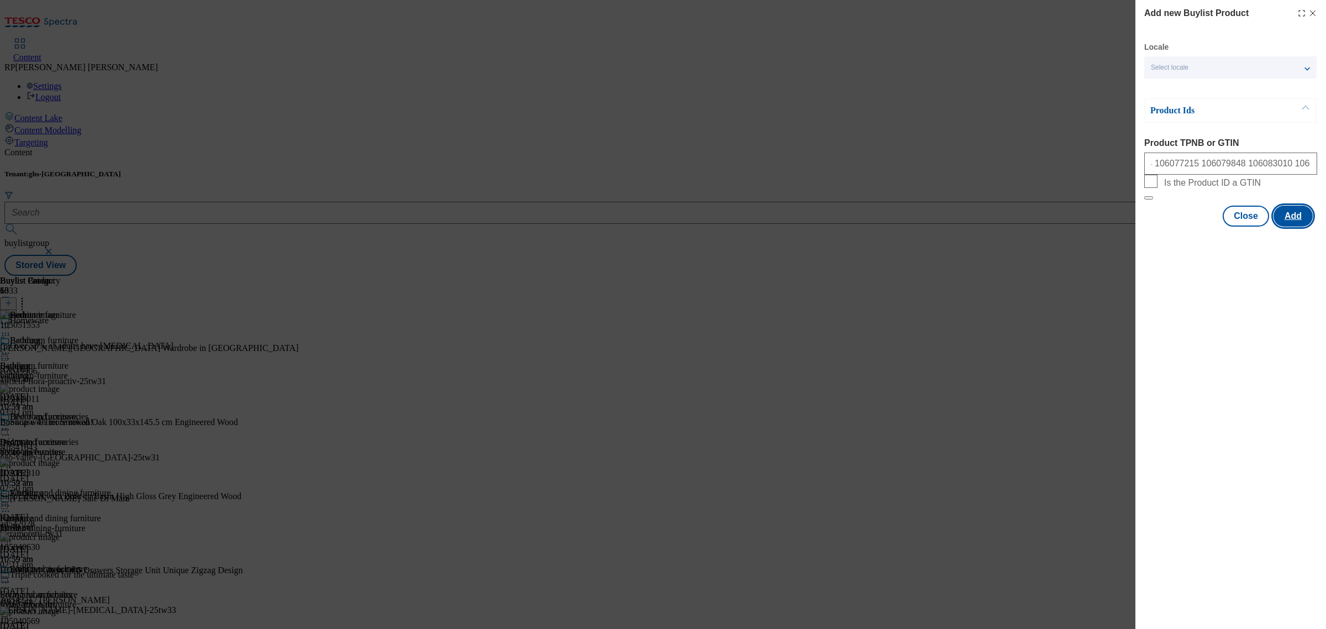
scroll to position [0, 0]
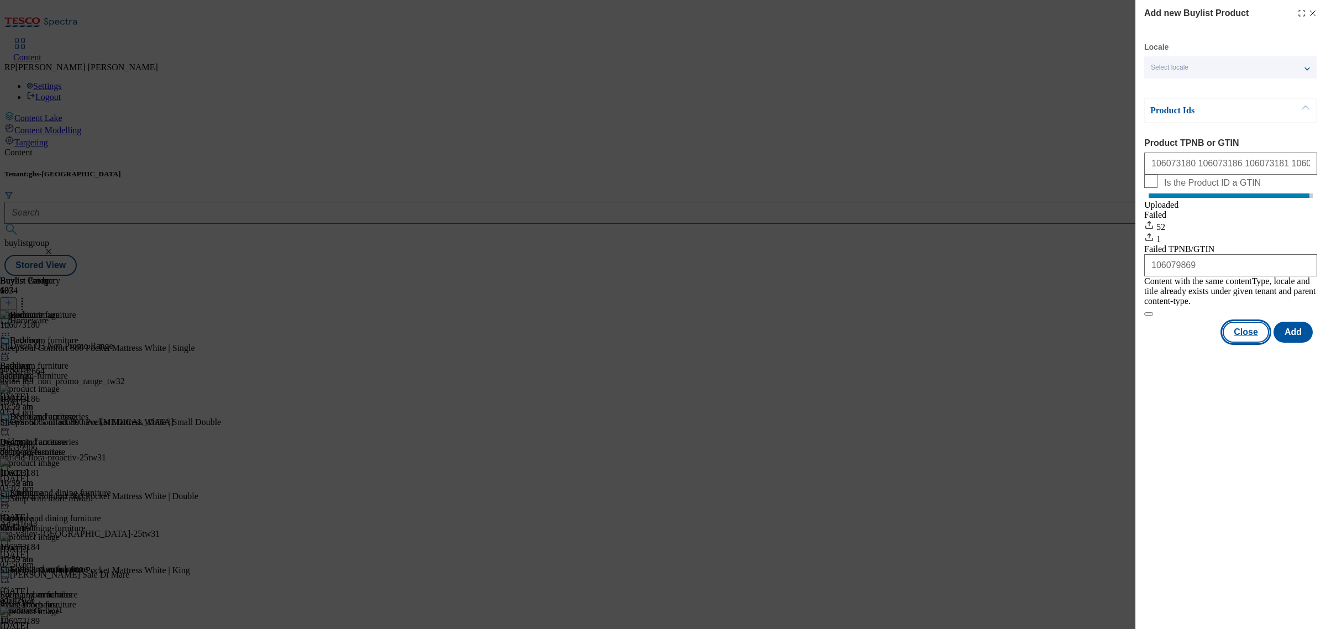
click at [1241, 334] on button "Close" at bounding box center [1245, 331] width 46 height 21
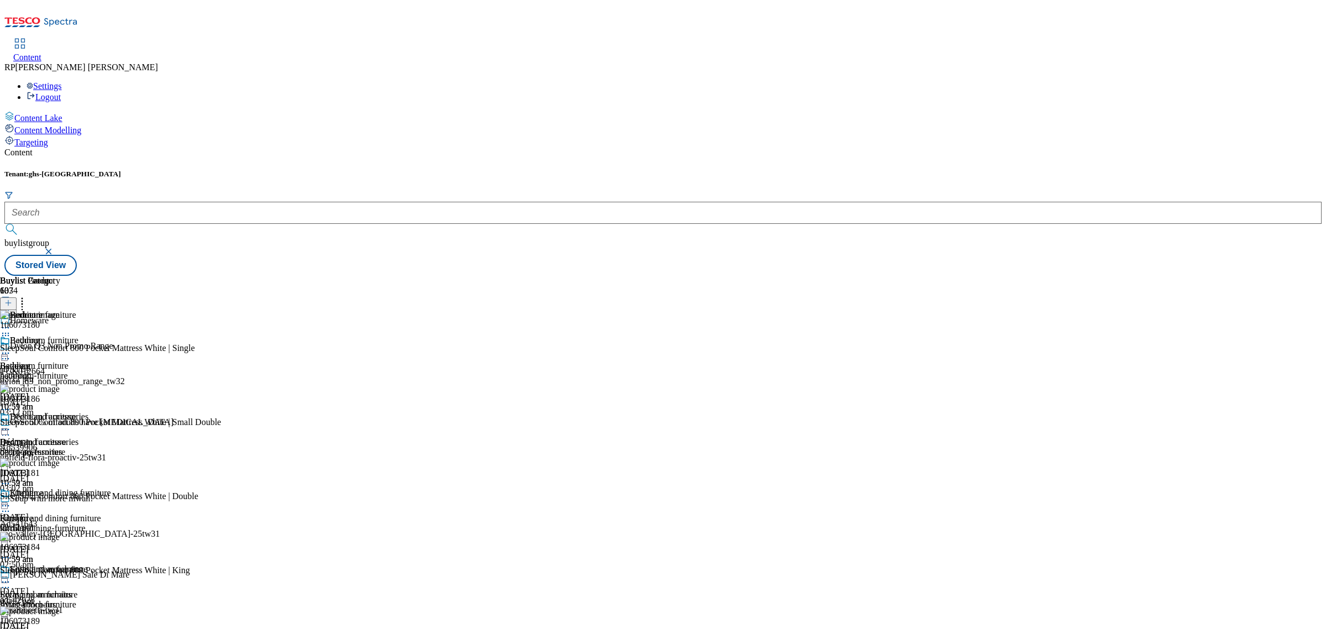
click at [88, 371] on div "bedding" at bounding box center [44, 376] width 88 height 10
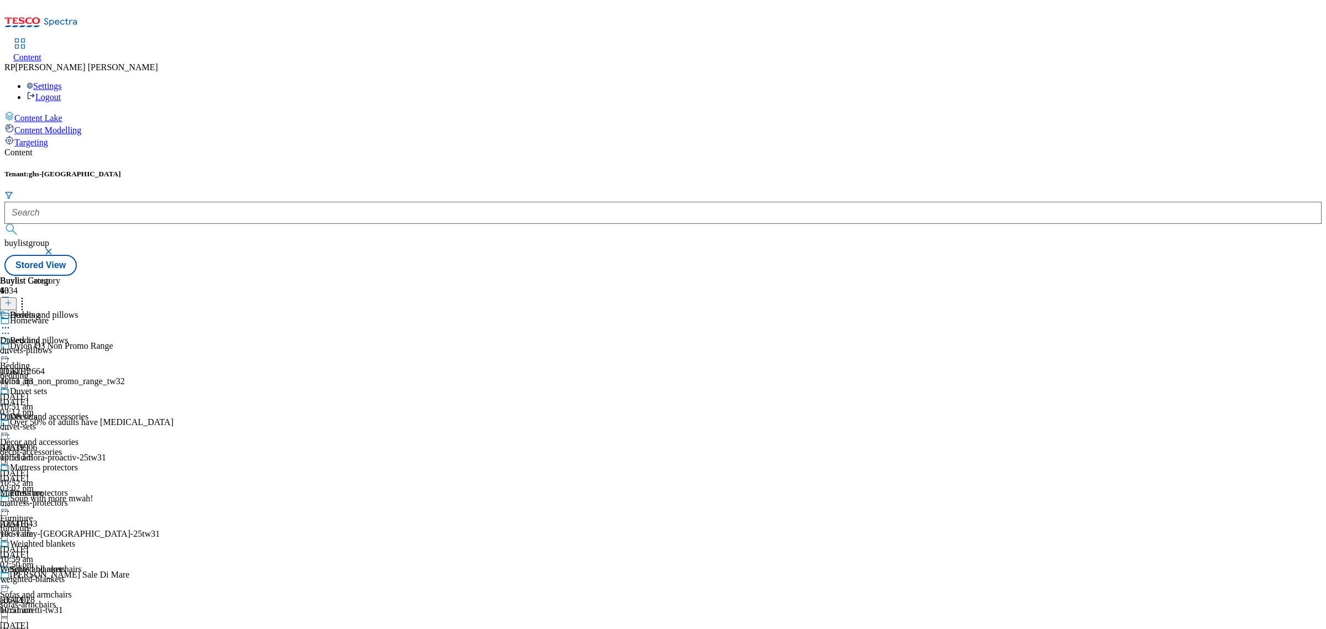
click at [28, 295] on icon at bounding box center [22, 300] width 11 height 11
click at [43, 488] on div "Furniture" at bounding box center [26, 493] width 33 height 10
click at [111, 345] on div "bathroom-furniture" at bounding box center [55, 350] width 111 height 10
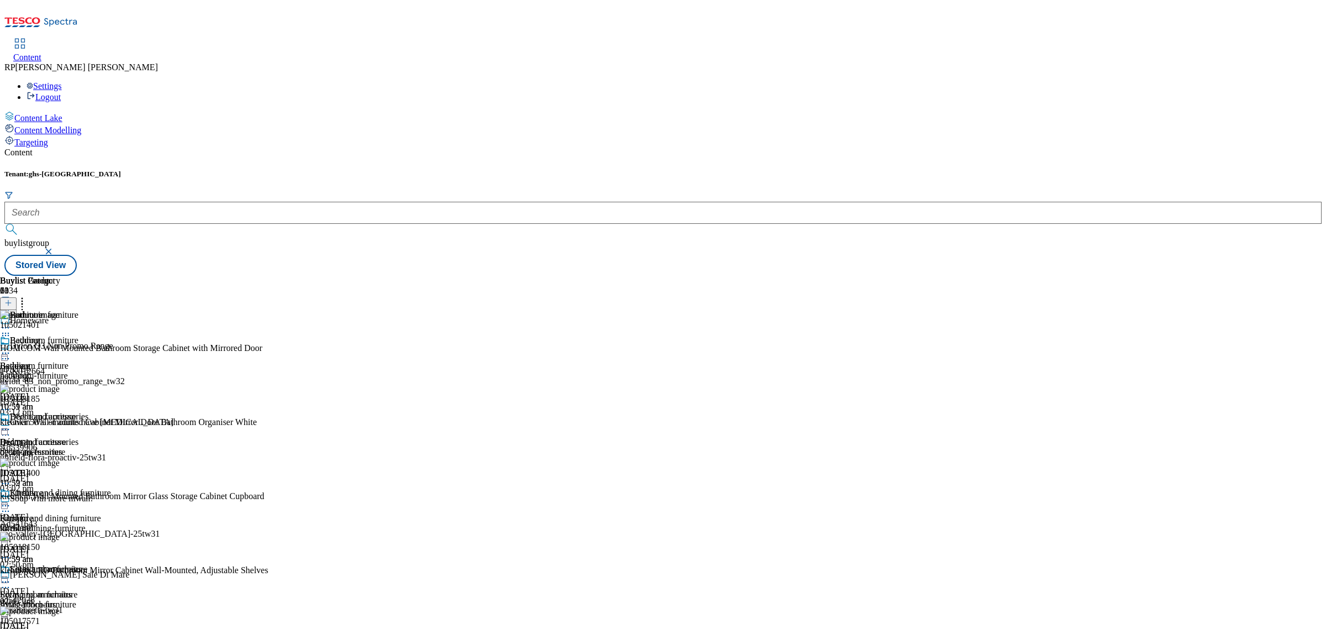
click at [111, 411] on div "Bedroom furniture" at bounding box center [55, 423] width 111 height 25
click at [111, 424] on div at bounding box center [55, 430] width 111 height 13
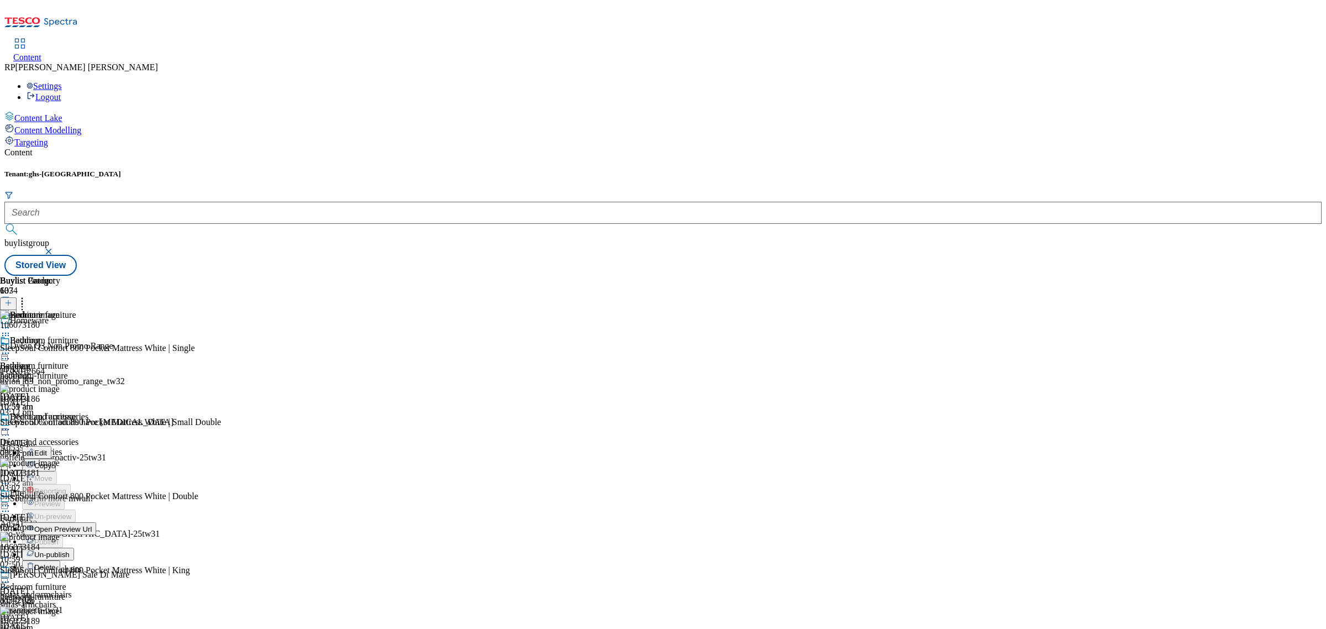
click at [92, 525] on span "Open Preview Url" at bounding box center [62, 529] width 57 height 8
click at [11, 424] on icon at bounding box center [5, 429] width 11 height 11
click at [70, 550] on span "Un-publish" at bounding box center [51, 554] width 35 height 8
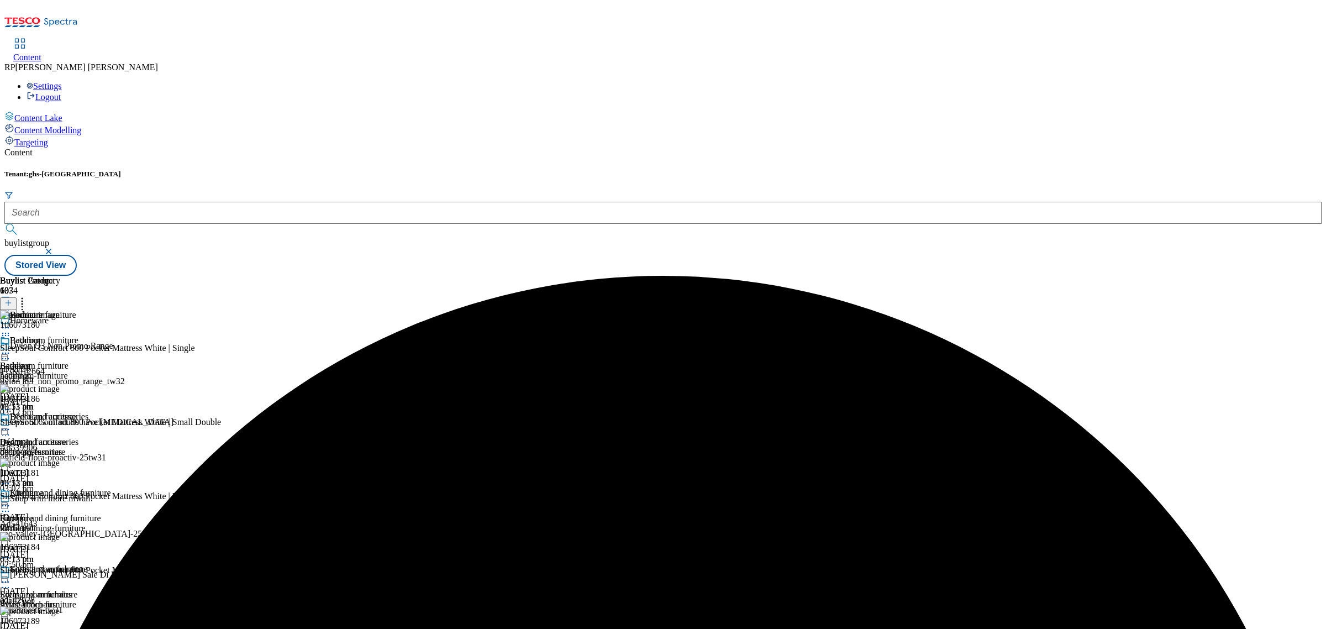
click at [11, 424] on icon at bounding box center [5, 429] width 11 height 11
click at [71, 512] on span "Un-preview" at bounding box center [52, 516] width 37 height 8
click at [11, 424] on icon at bounding box center [5, 429] width 11 height 11
click at [60, 499] on span "Preview" at bounding box center [47, 503] width 26 height 8
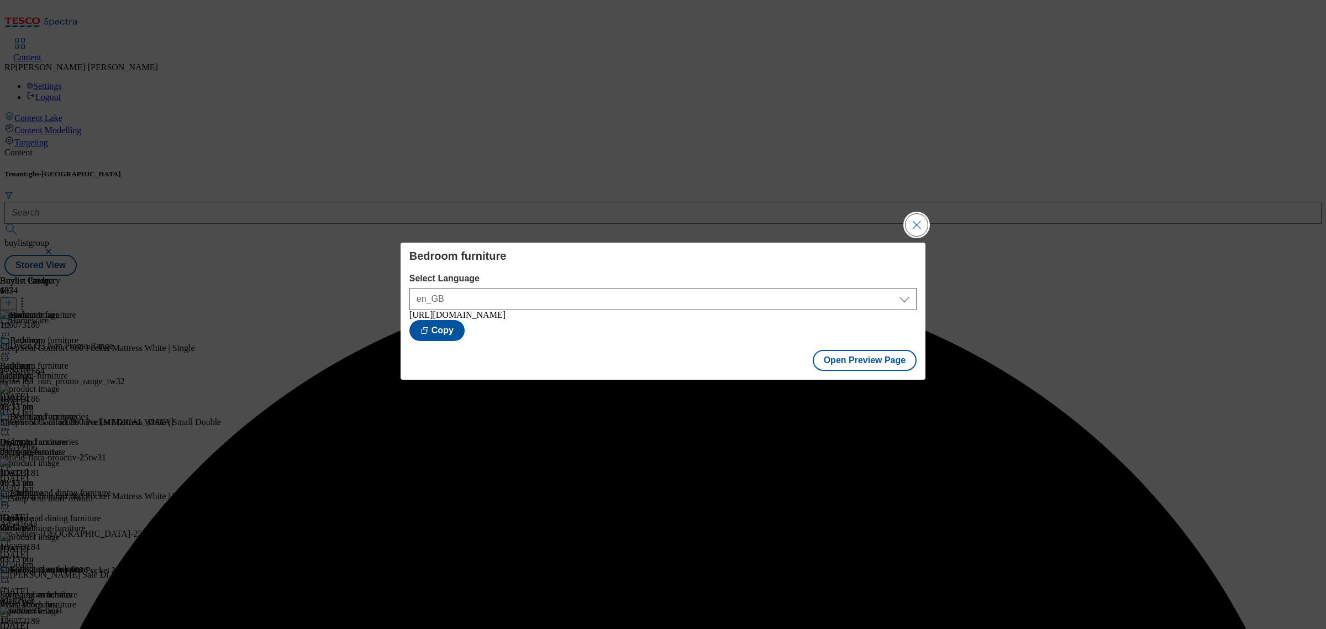
click at [915, 221] on button "Close Modal" at bounding box center [916, 225] width 22 height 22
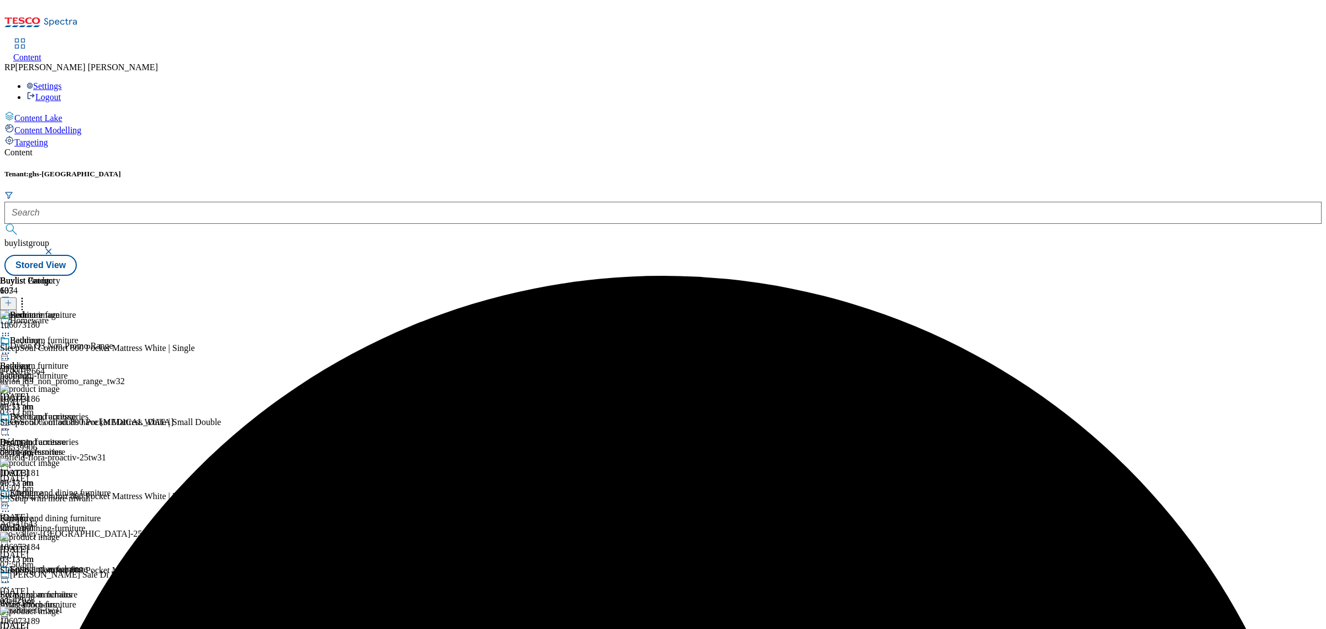
click at [11, 424] on icon at bounding box center [5, 429] width 11 height 11
click at [111, 535] on li "Publish" at bounding box center [66, 541] width 89 height 13
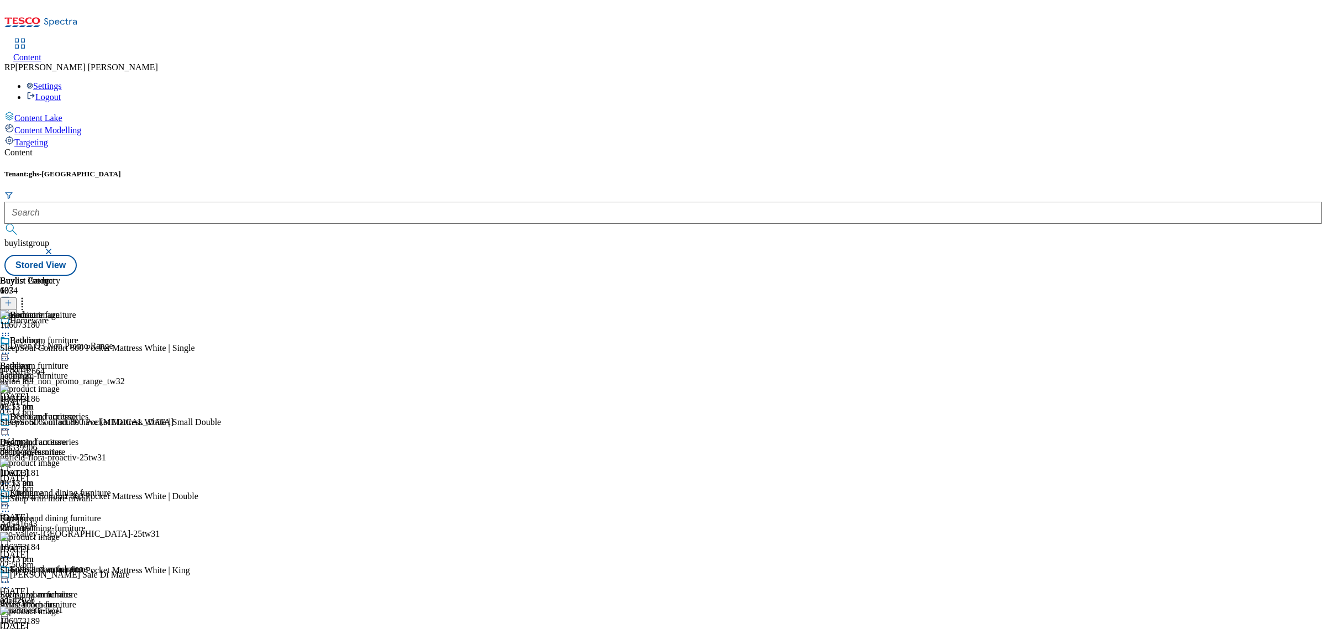
click at [4, 429] on circle at bounding box center [3, 430] width 2 height 2
click at [59, 537] on span "Publish" at bounding box center [46, 541] width 24 height 8
